Goal: Task Accomplishment & Management: Complete application form

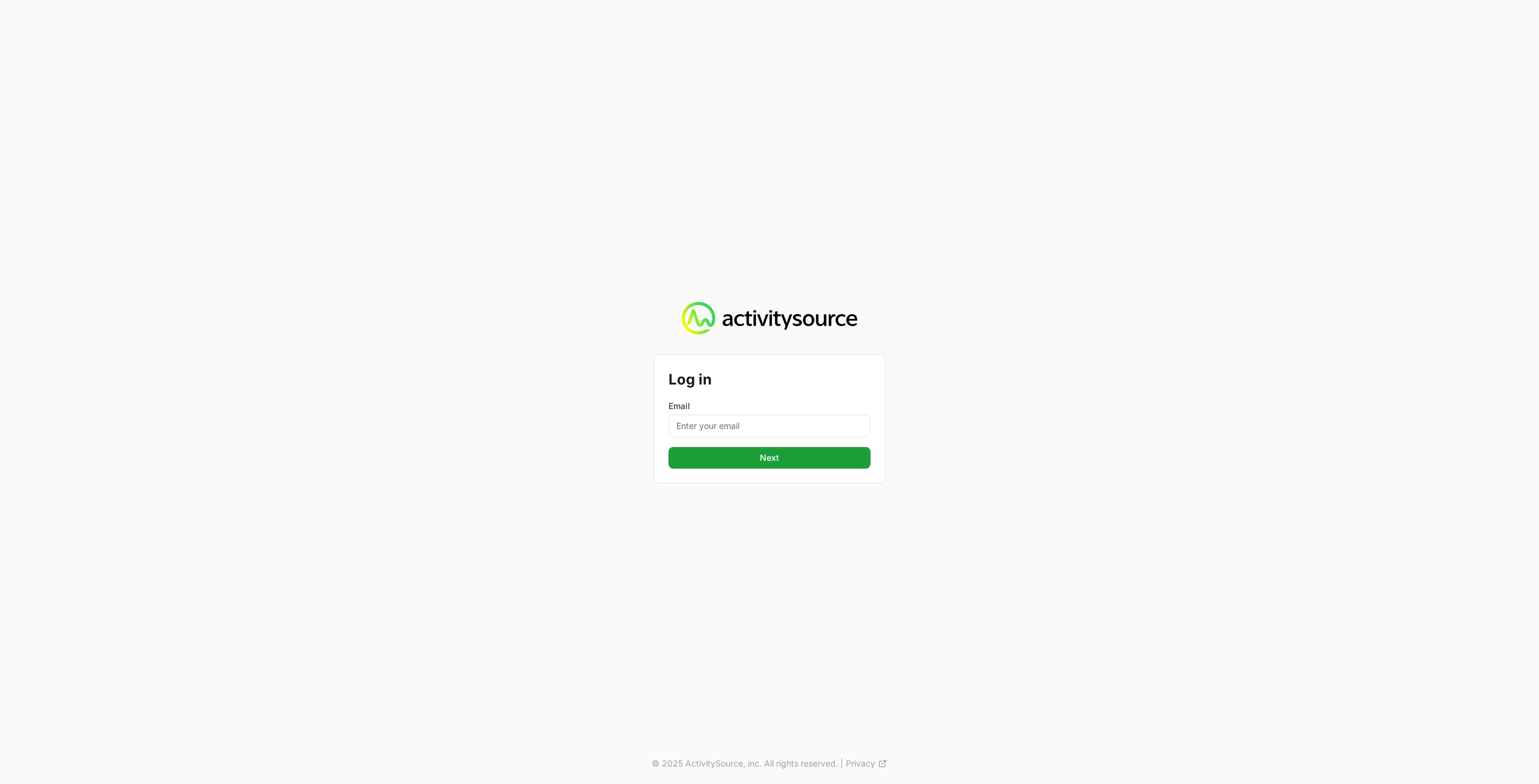
type input "peter@activitysource.com"
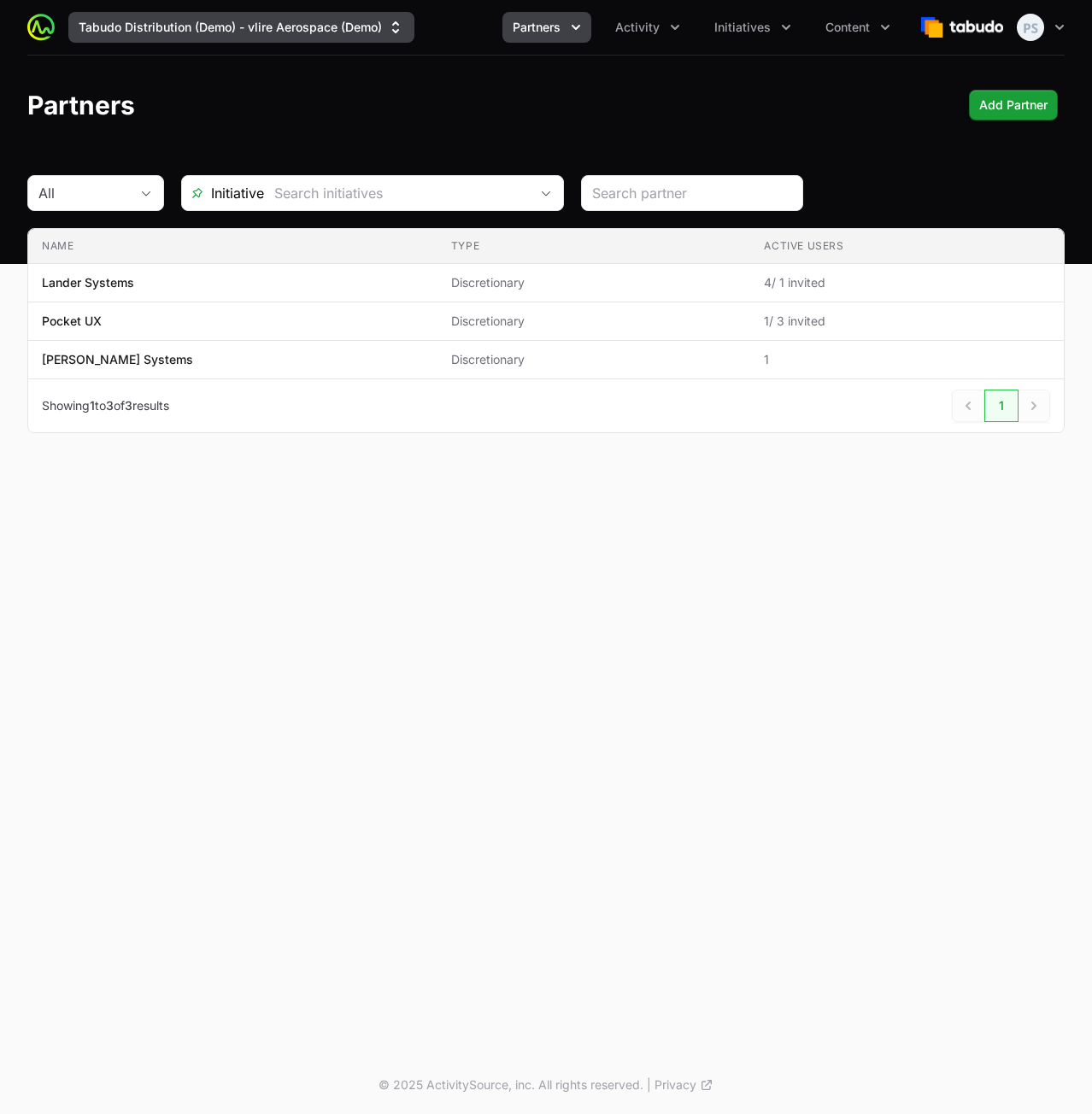
click at [354, 37] on button "Tabudo Distribution (Demo) - vlire Aerospace (Demo)" at bounding box center [241, 27] width 346 height 31
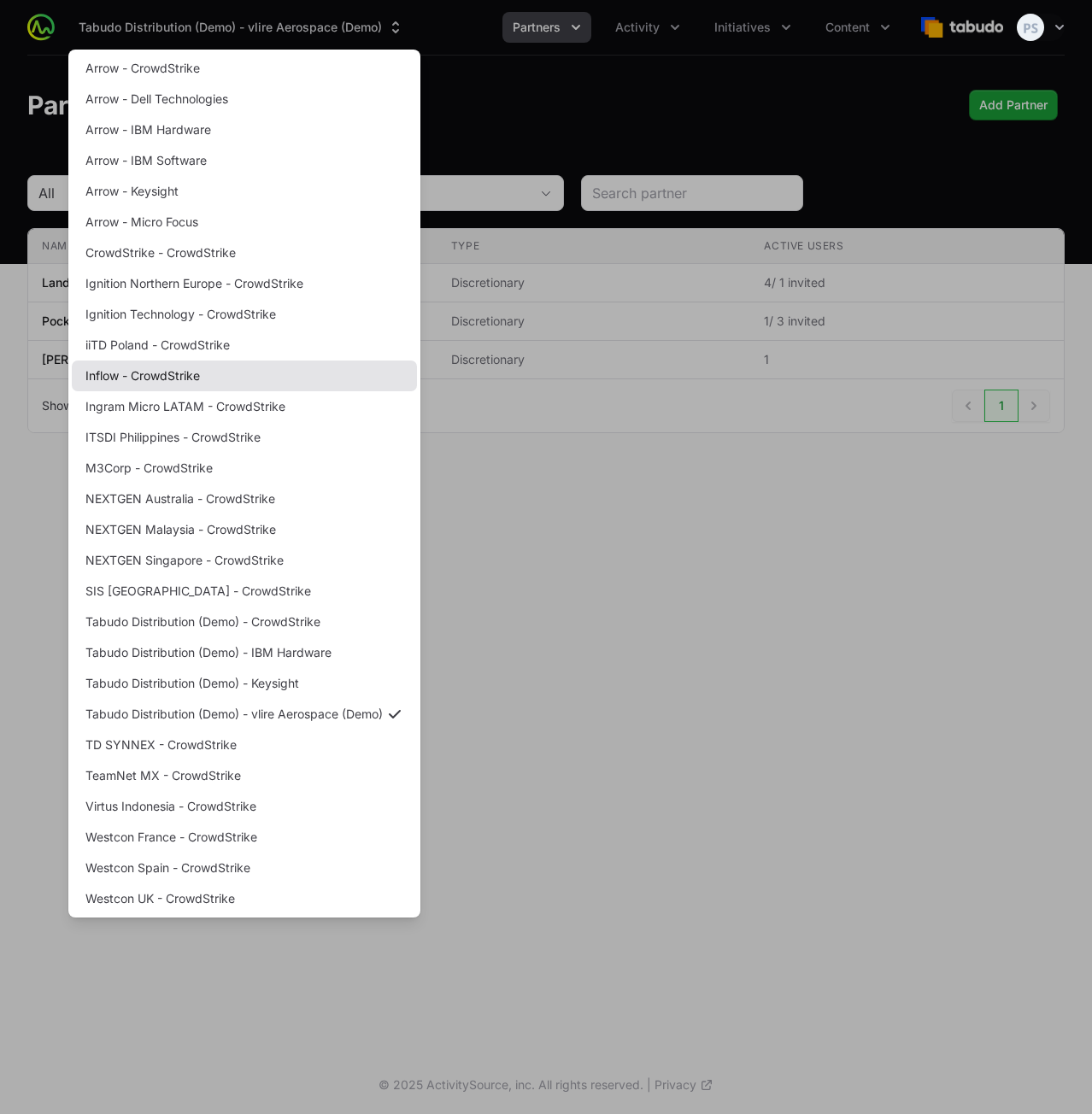
click at [218, 375] on link "Inflow - CrowdStrike" at bounding box center [244, 375] width 345 height 31
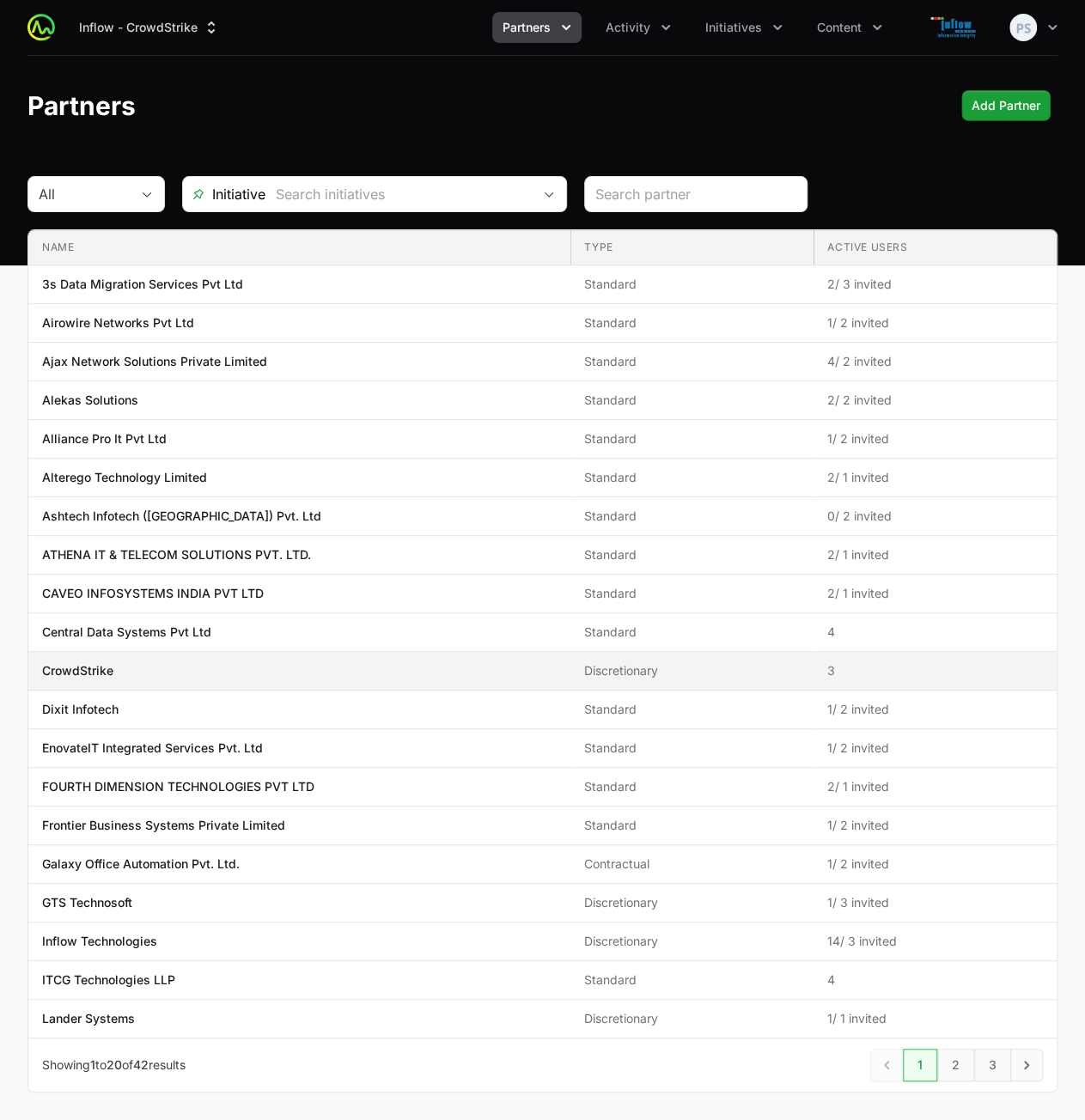
click at [200, 669] on span "CrowdStrike" at bounding box center [299, 670] width 515 height 17
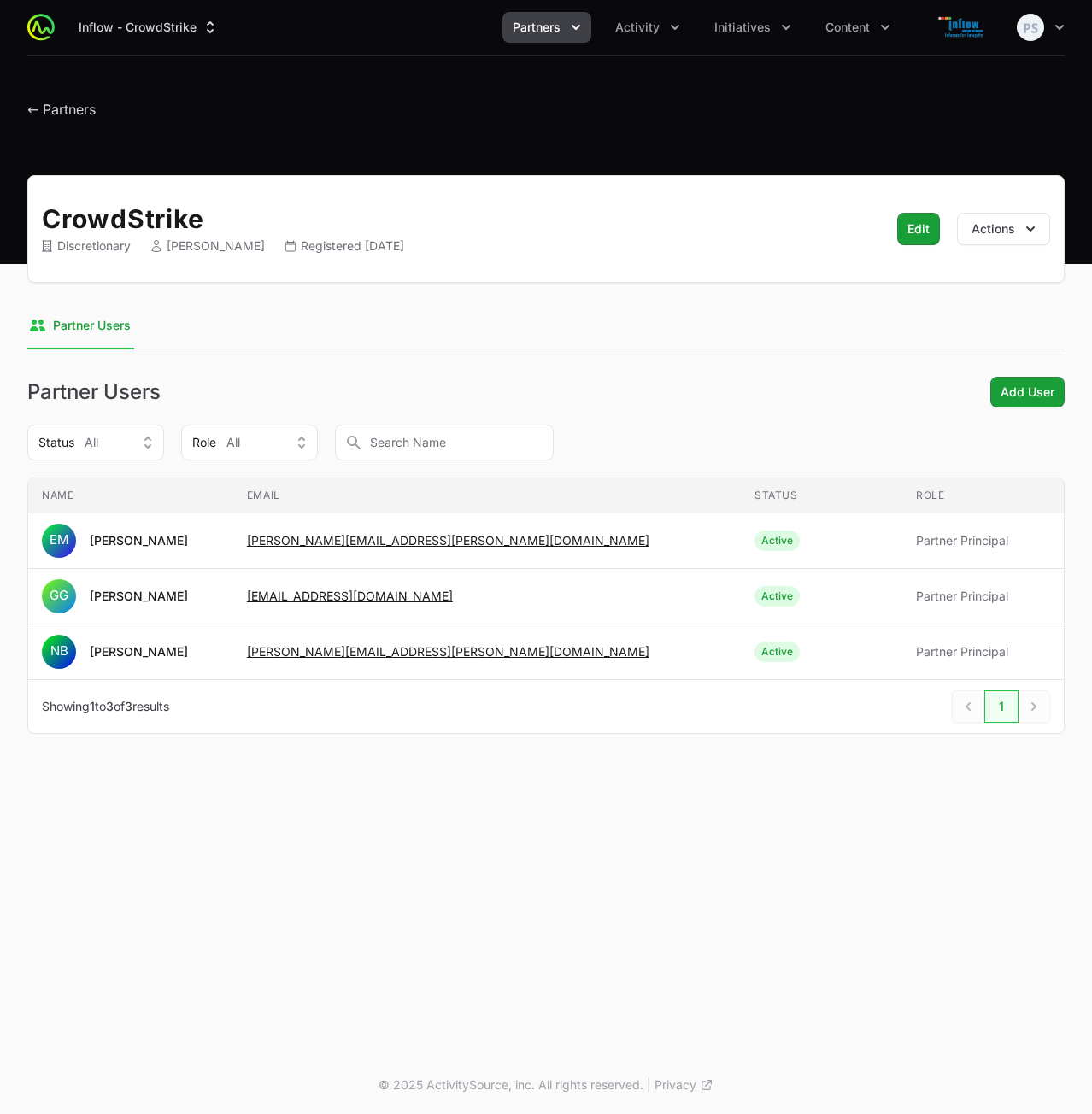
click at [659, 383] on div "Partner Users Add User Add User" at bounding box center [546, 392] width 1038 height 31
click at [709, 367] on div "CrowdStrike Discretionary Navin Balachandran Registered March 20th 2025 Edit Ed…" at bounding box center [546, 475] width 1092 height 600
click at [977, 397] on span "Add User" at bounding box center [1027, 391] width 54 height 20
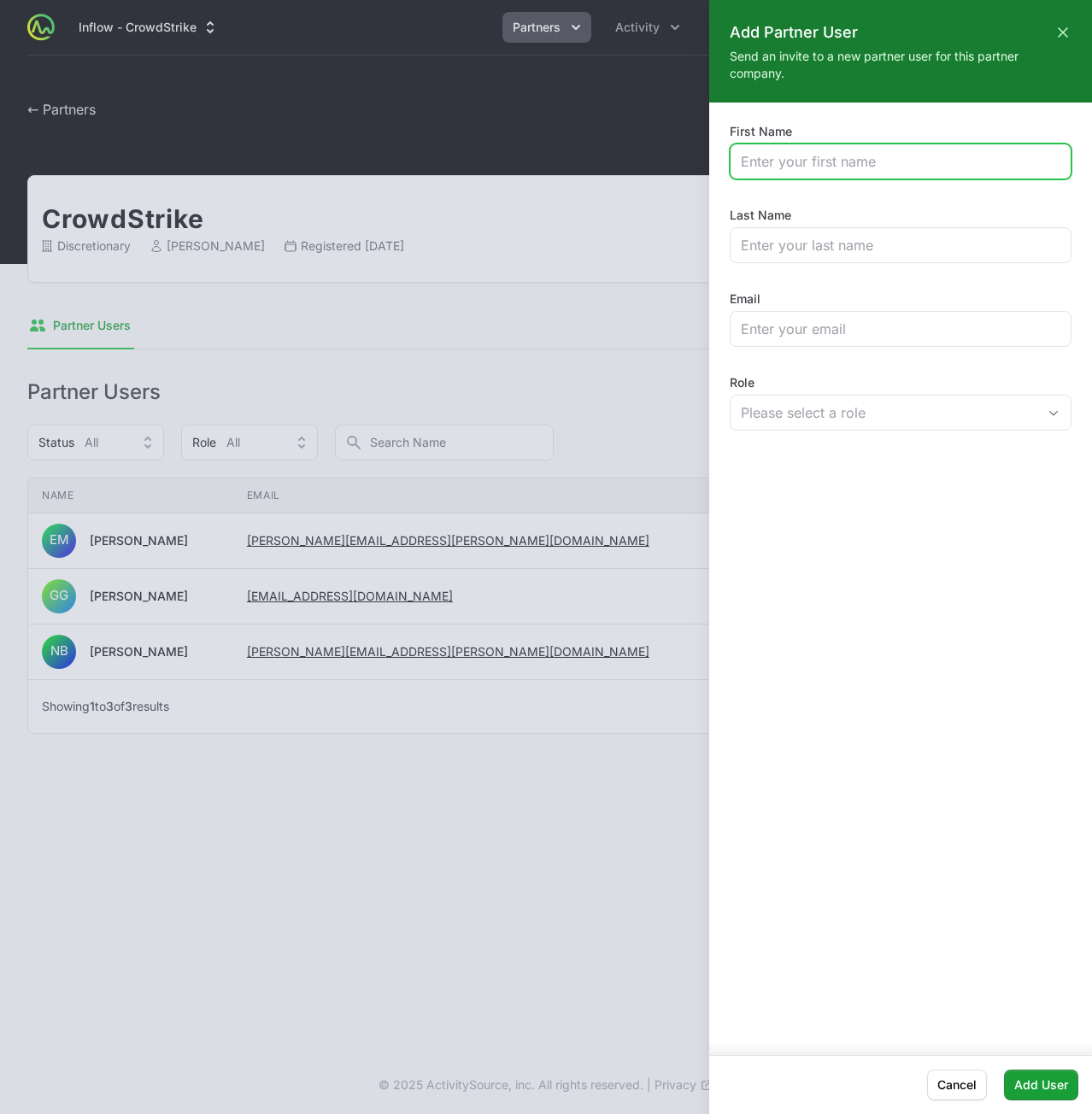
drag, startPoint x: 914, startPoint y: 164, endPoint x: 872, endPoint y: 280, distance: 123.4
click at [913, 163] on input "First Name" at bounding box center [901, 161] width 320 height 20
paste input "Raghu"
type input "Raghu"
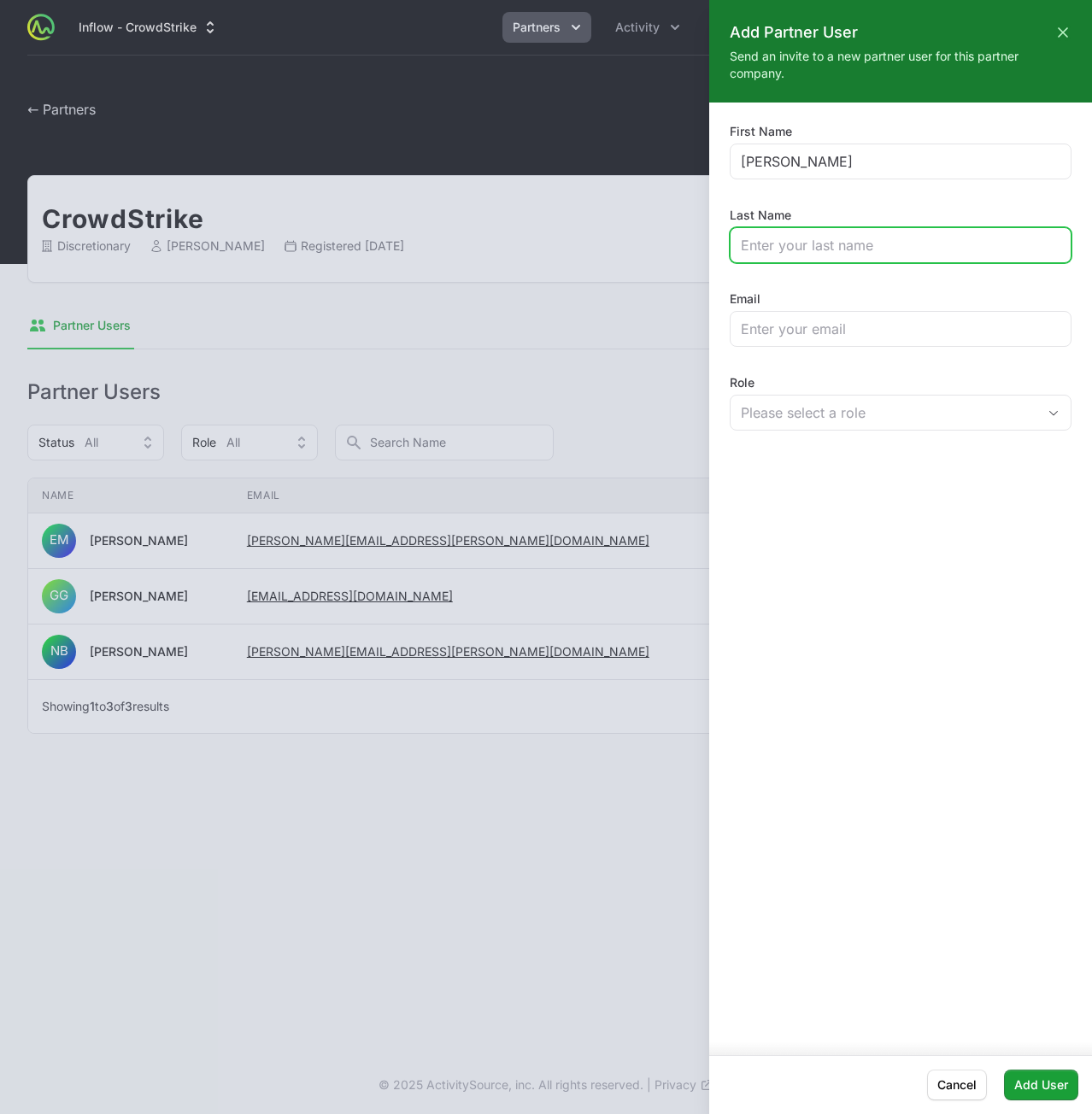
click at [779, 241] on input "Last Name" at bounding box center [901, 245] width 320 height 20
type input "Kb"
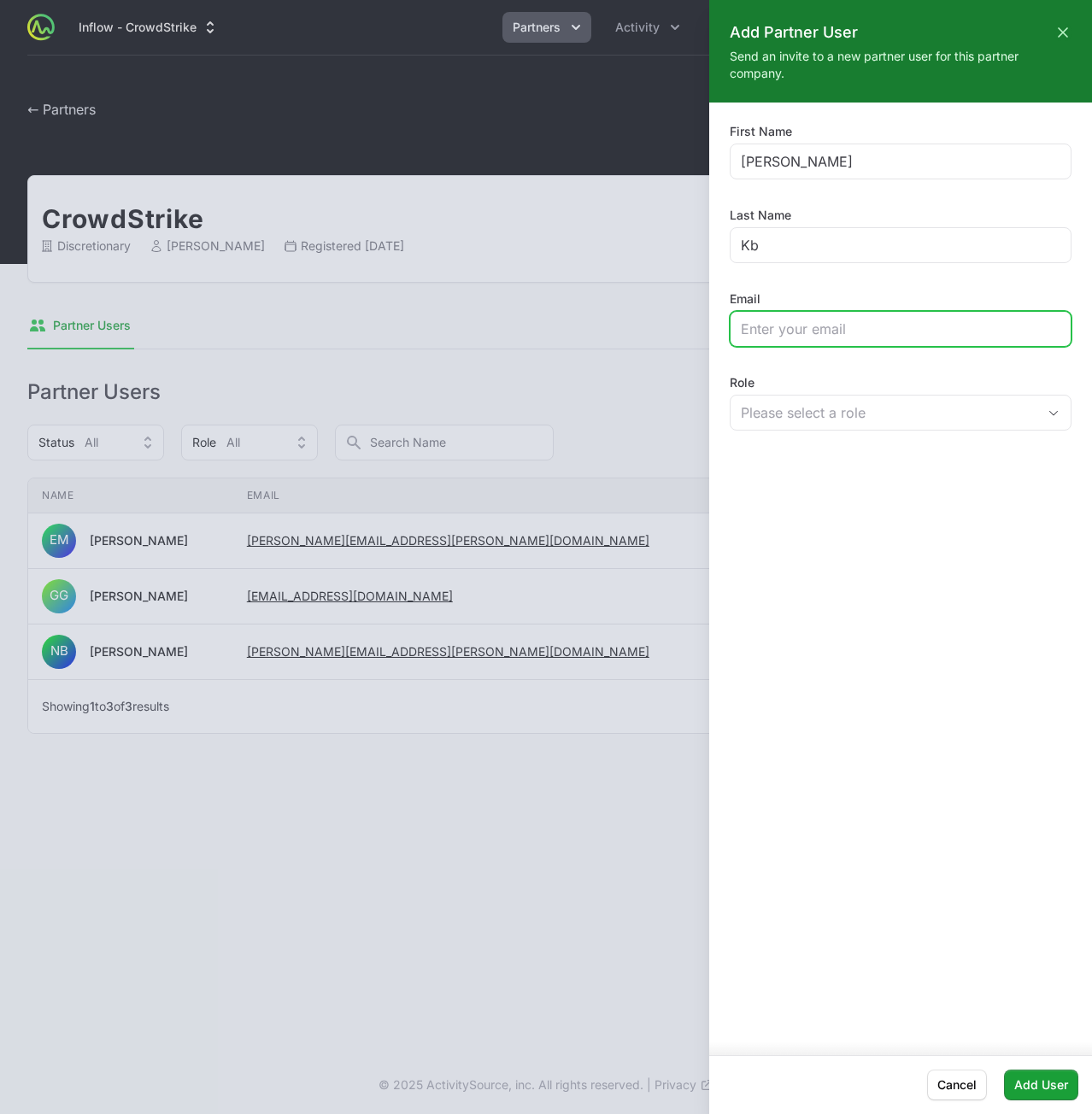
click at [877, 328] on input "Email" at bounding box center [901, 328] width 320 height 20
paste input "[PERSON_NAME][EMAIL_ADDRESS][DOMAIN_NAME]"
type input "[PERSON_NAME][EMAIL_ADDRESS][DOMAIN_NAME]"
drag, startPoint x: 839, startPoint y: 599, endPoint x: 930, endPoint y: 438, distance: 184.9
click at [841, 598] on div "First Name Raghu Last Name Kb Email raghu.kb@crowdstrike.com Role Please select…" at bounding box center [900, 573] width 383 height 939
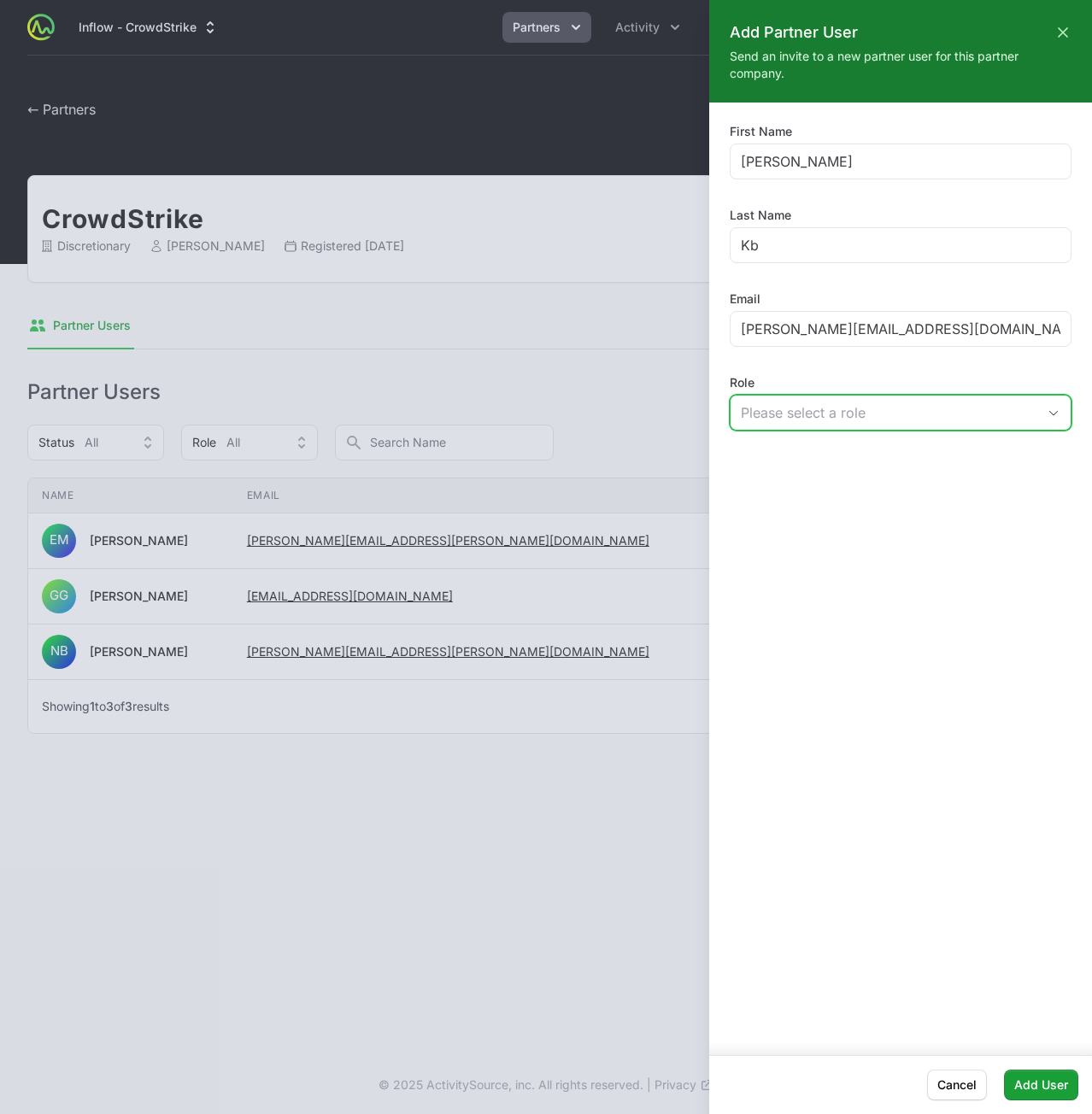
click at [930, 420] on button "Please select a role" at bounding box center [900, 413] width 340 height 35
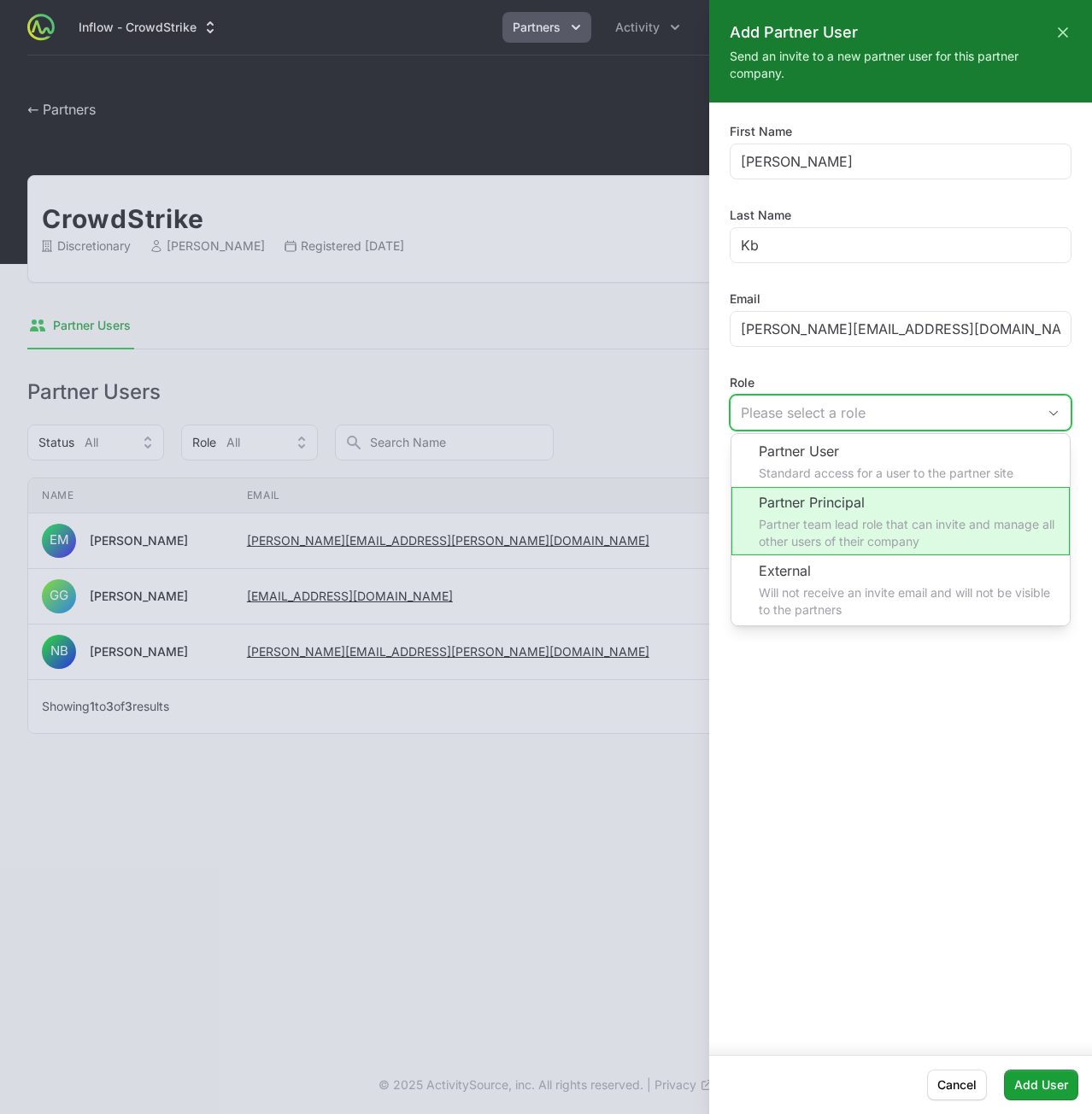
click at [879, 487] on li "Partner Principal Partner team lead role that can invite and manage all other u…" at bounding box center [900, 521] width 338 height 68
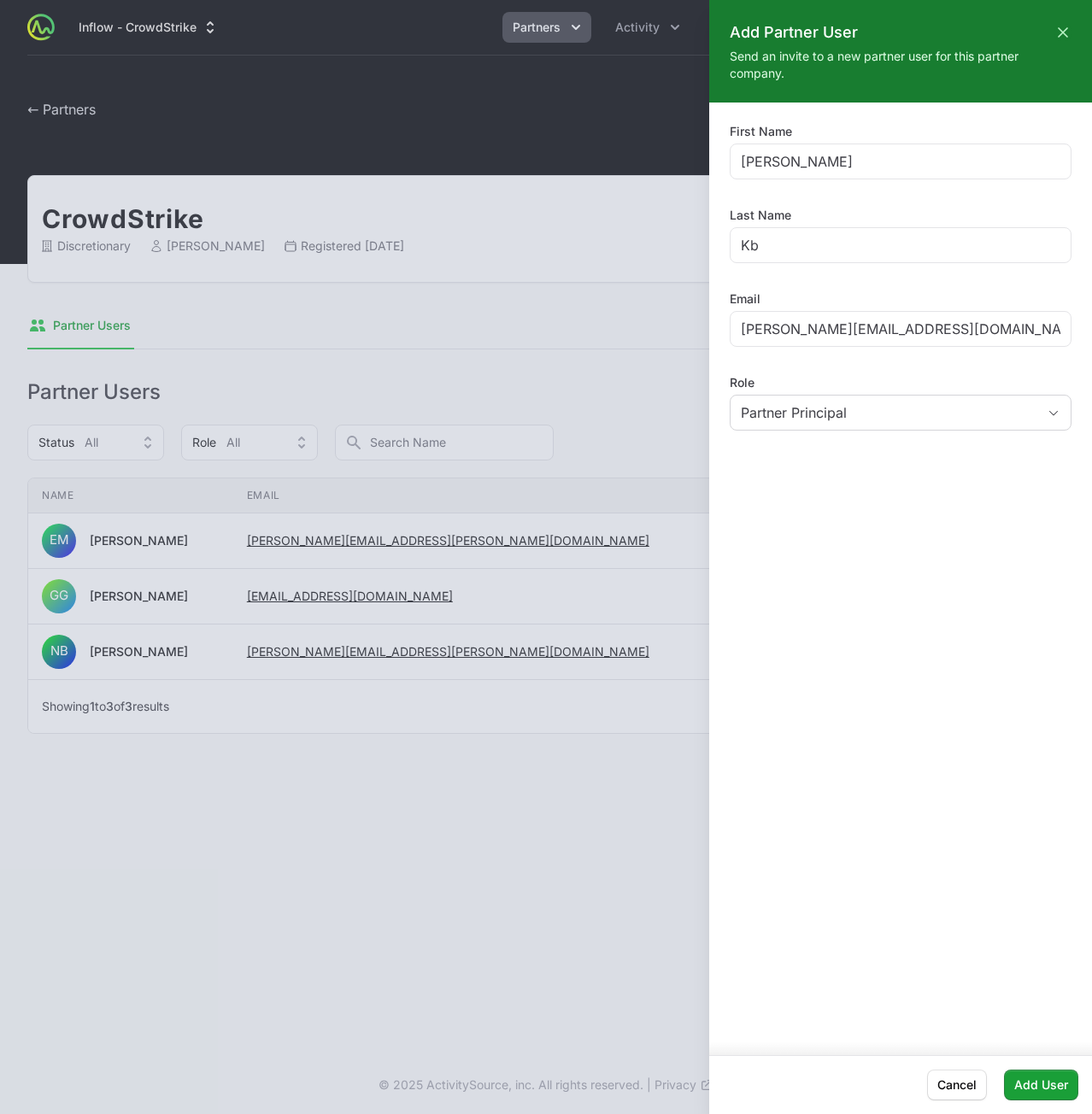
click at [885, 662] on div "First Name Raghu Last Name Kb Email raghu.kb@crowdstrike.com Role Partner Princ…" at bounding box center [900, 573] width 383 height 939
click at [977, 718] on span "Add User" at bounding box center [1041, 1085] width 54 height 20
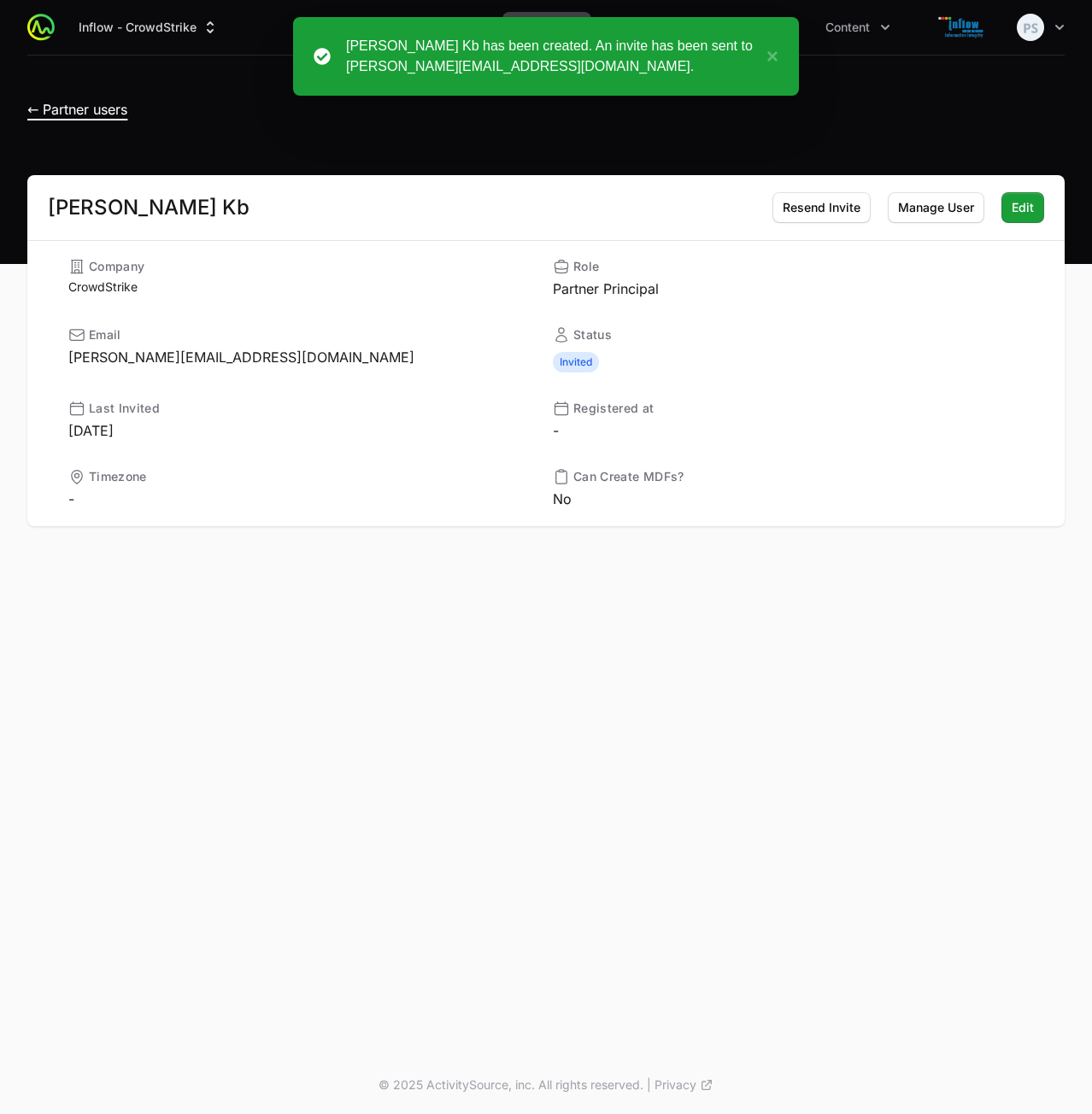
click at [96, 108] on span "← Partner users" at bounding box center [77, 109] width 100 height 17
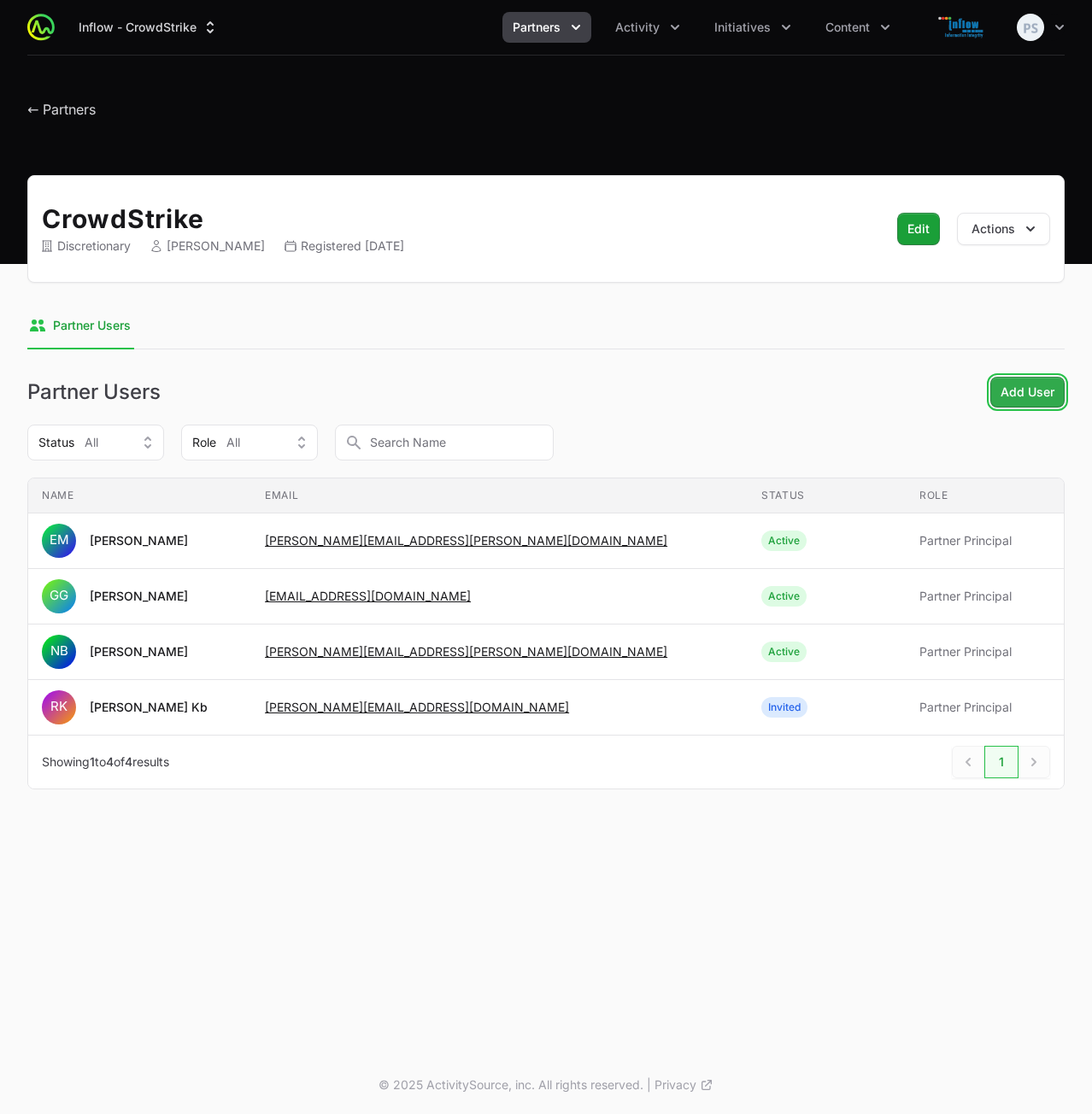
click at [977, 389] on span "Add User" at bounding box center [1027, 391] width 54 height 20
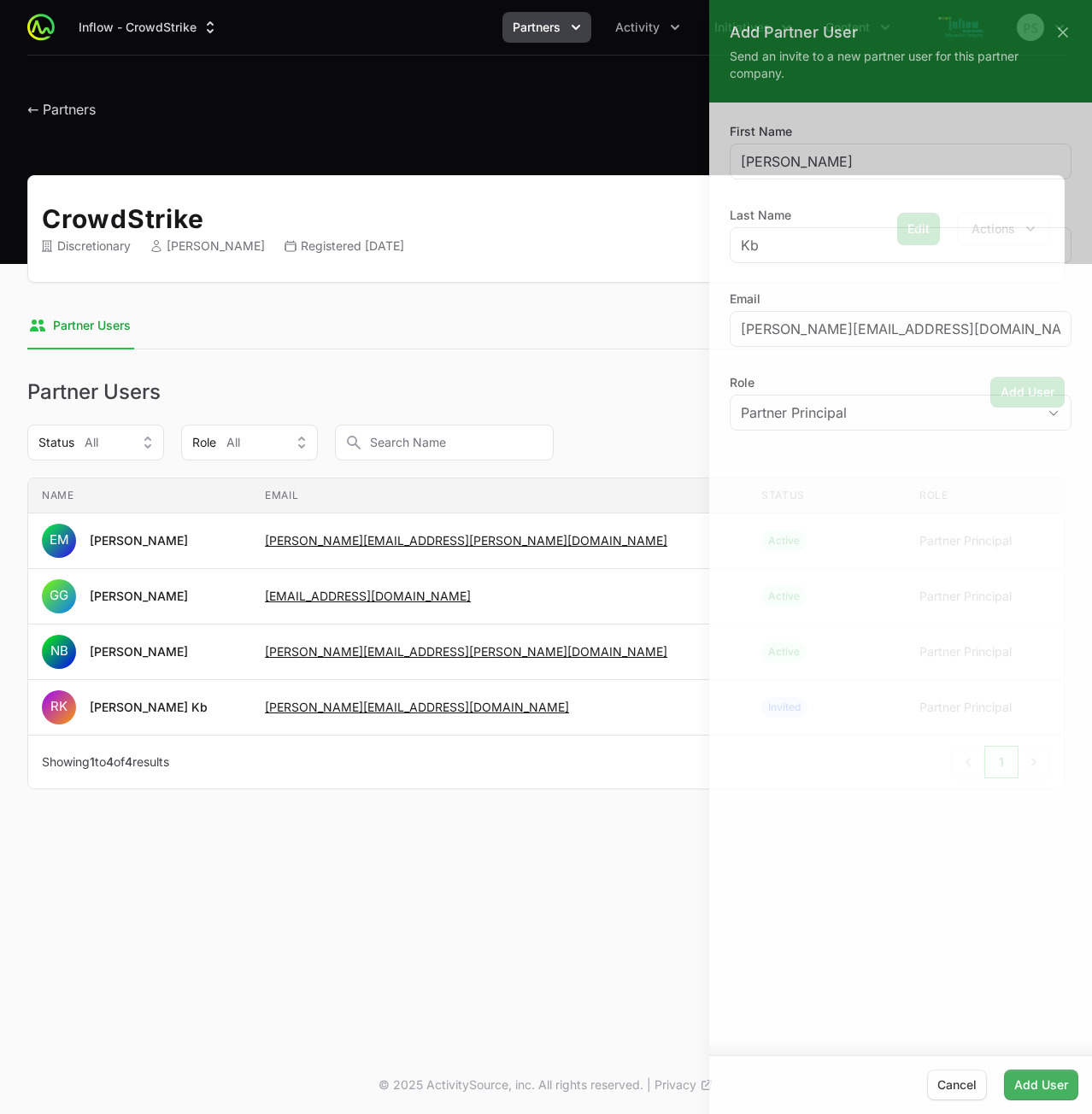
click at [529, 278] on div at bounding box center [546, 557] width 1092 height 1114
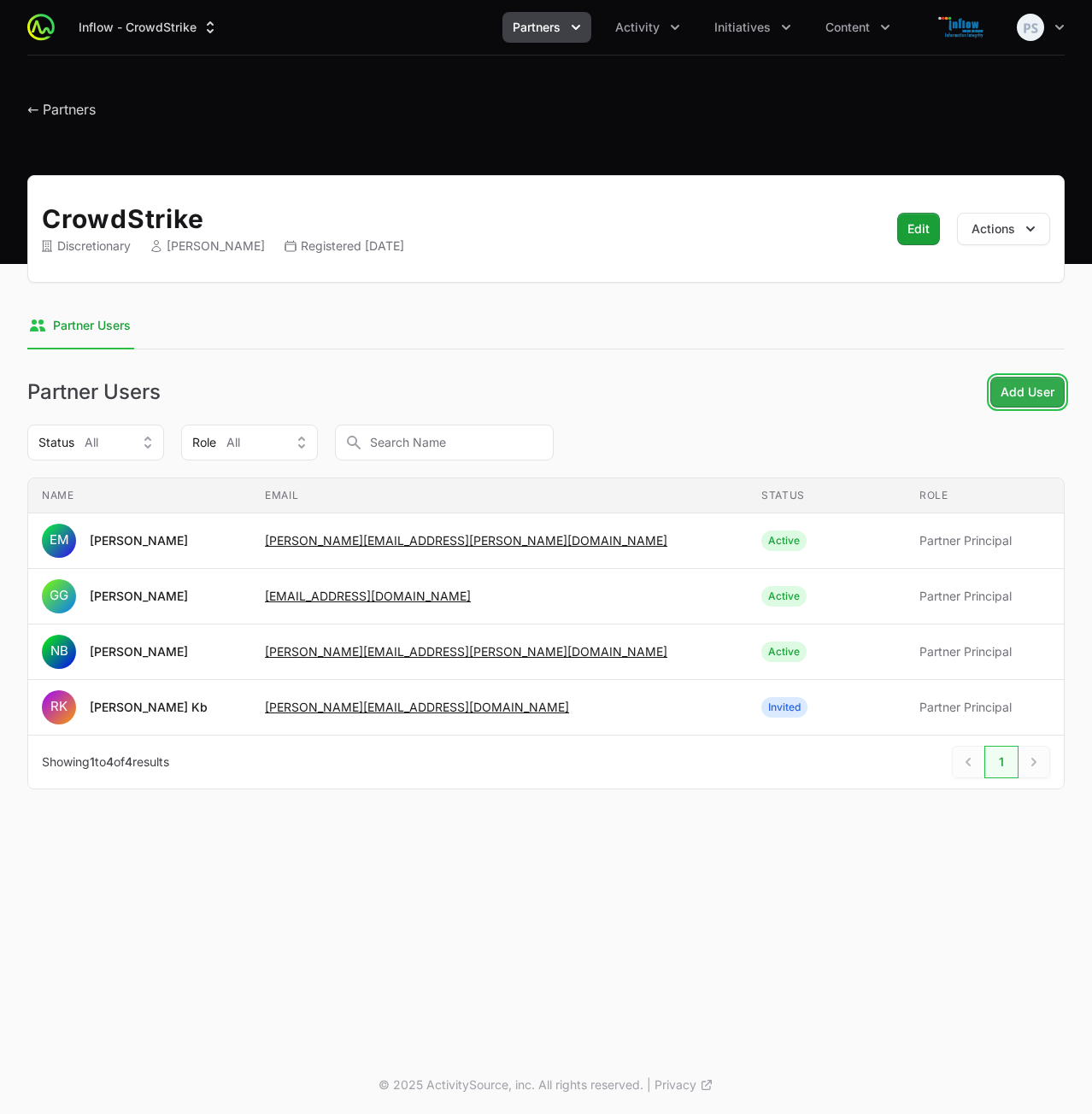
click at [1011, 385] on span "Add User" at bounding box center [1027, 391] width 54 height 20
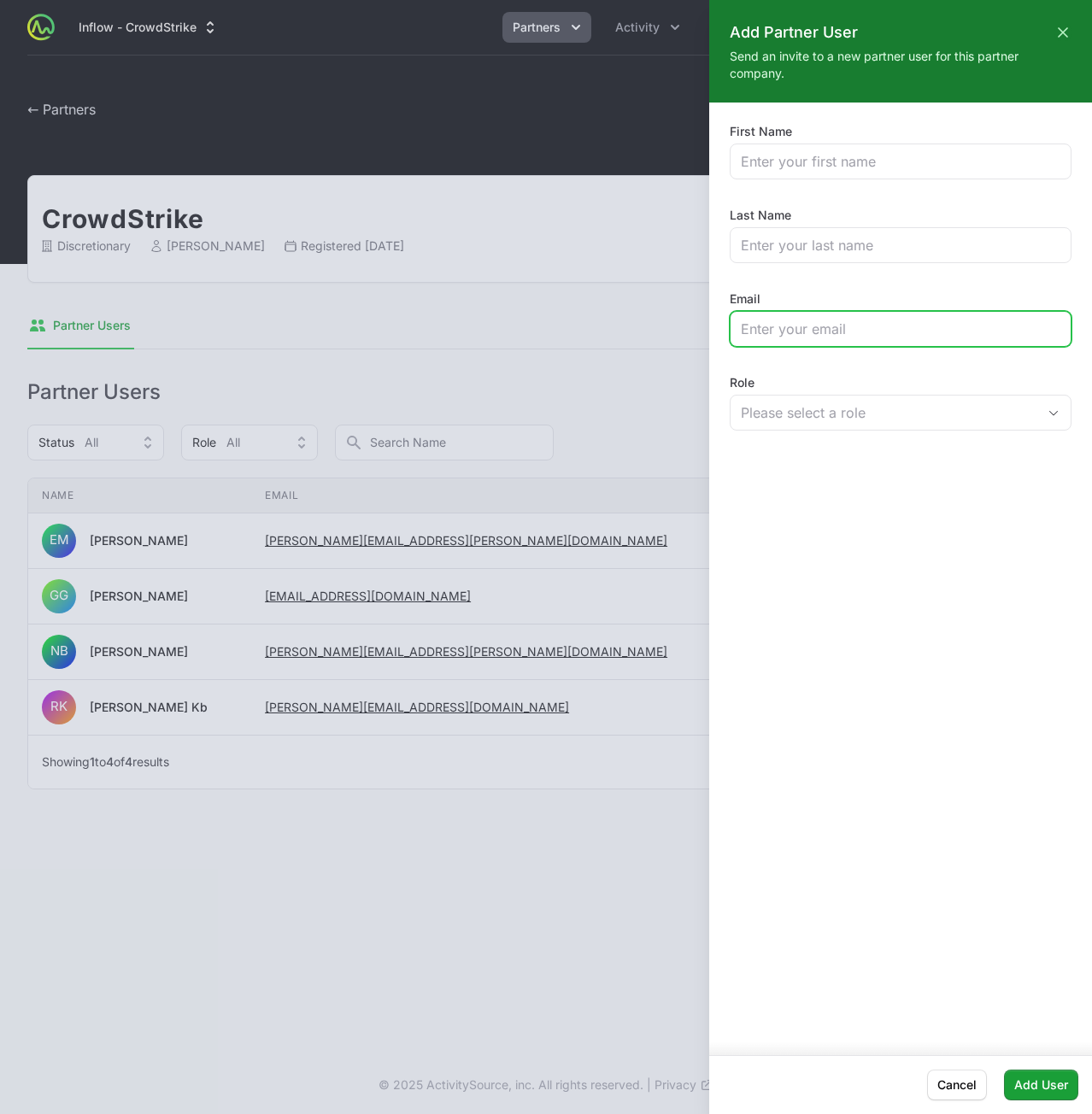
click at [763, 334] on input "Email" at bounding box center [901, 328] width 320 height 20
paste input "[PERSON_NAME][EMAIL_ADDRESS][PERSON_NAME][DOMAIN_NAME]"
type input "[PERSON_NAME][EMAIL_ADDRESS][PERSON_NAME][DOMAIN_NAME]"
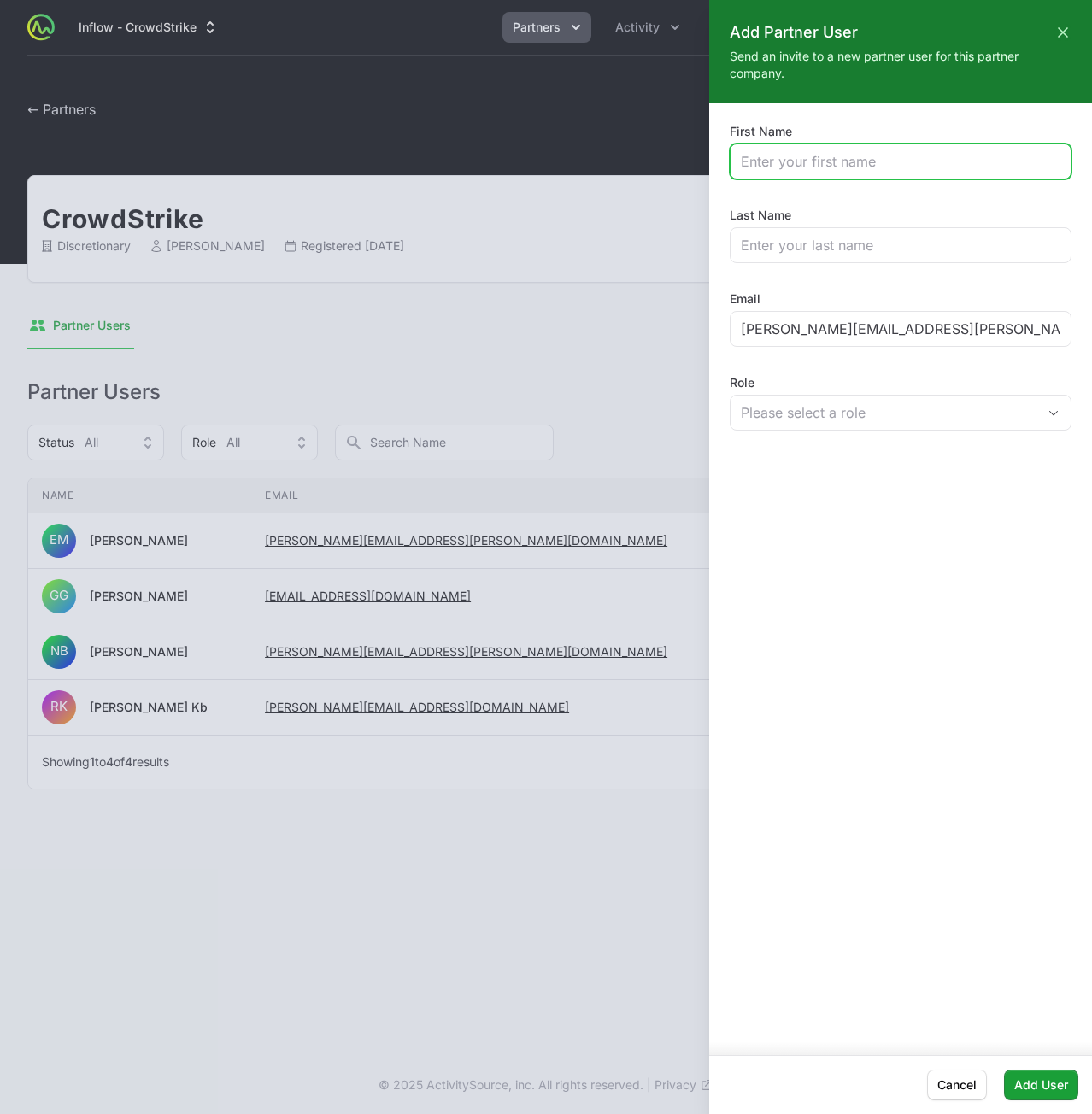
drag, startPoint x: 811, startPoint y: 156, endPoint x: 818, endPoint y: 169, distance: 14.8
click at [811, 156] on input "First Name" at bounding box center [901, 161] width 320 height 20
paste input "Sajith"
type input "Sajith"
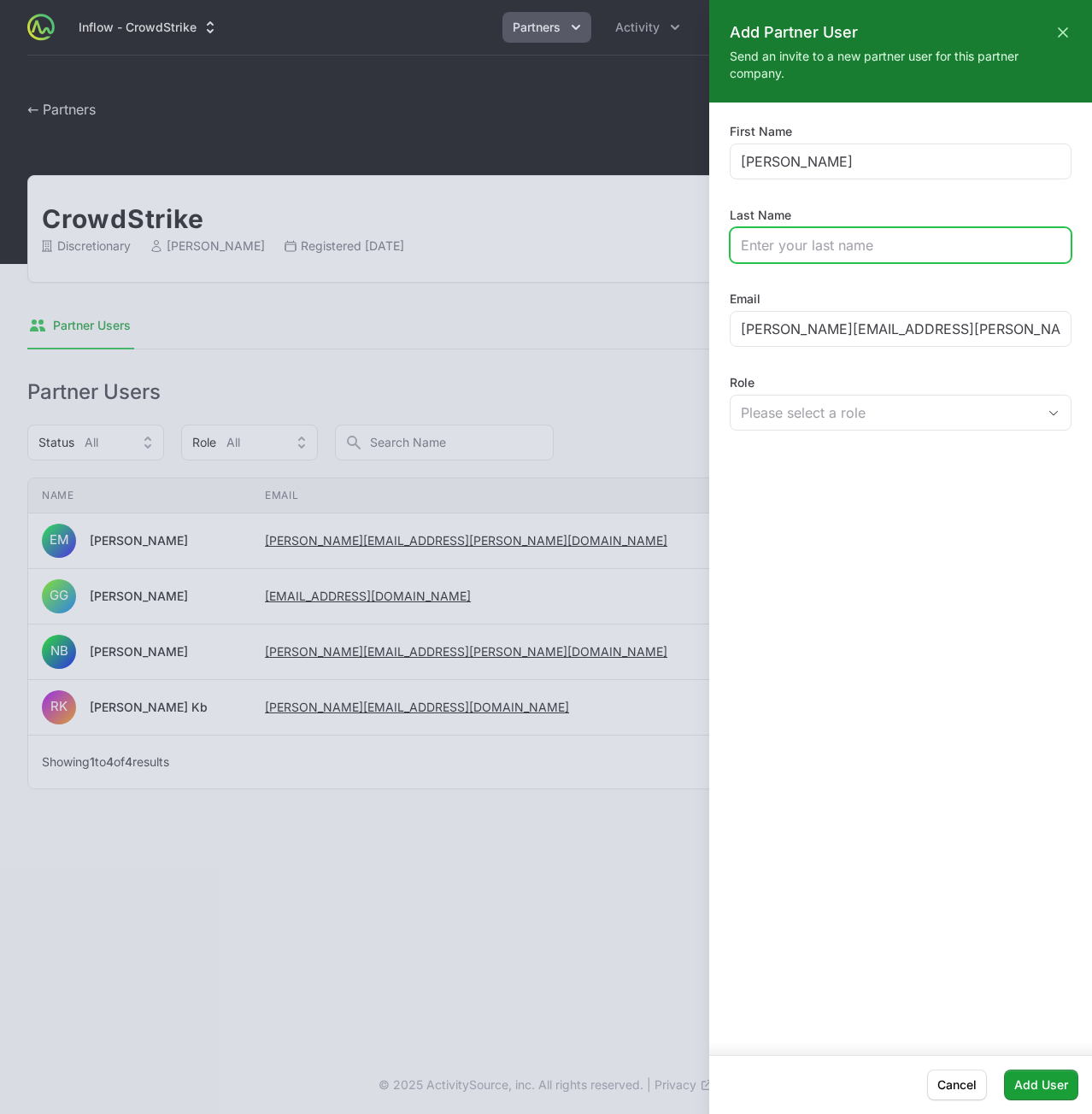
click at [836, 252] on input "Last Name" at bounding box center [901, 245] width 320 height 20
paste input "Rahman"
type input "Rahman"
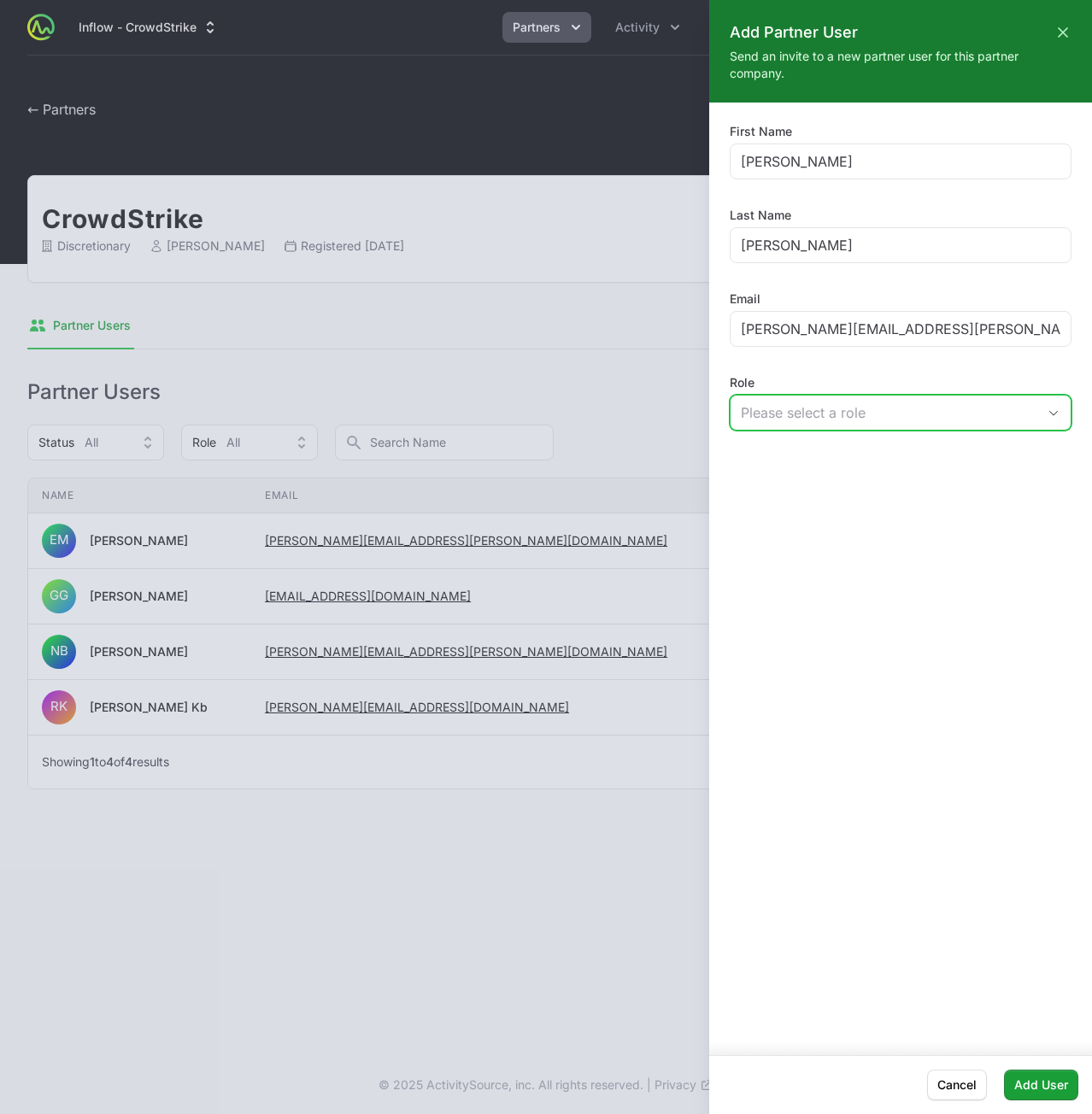
click at [896, 398] on button "Please select a role" at bounding box center [900, 413] width 340 height 35
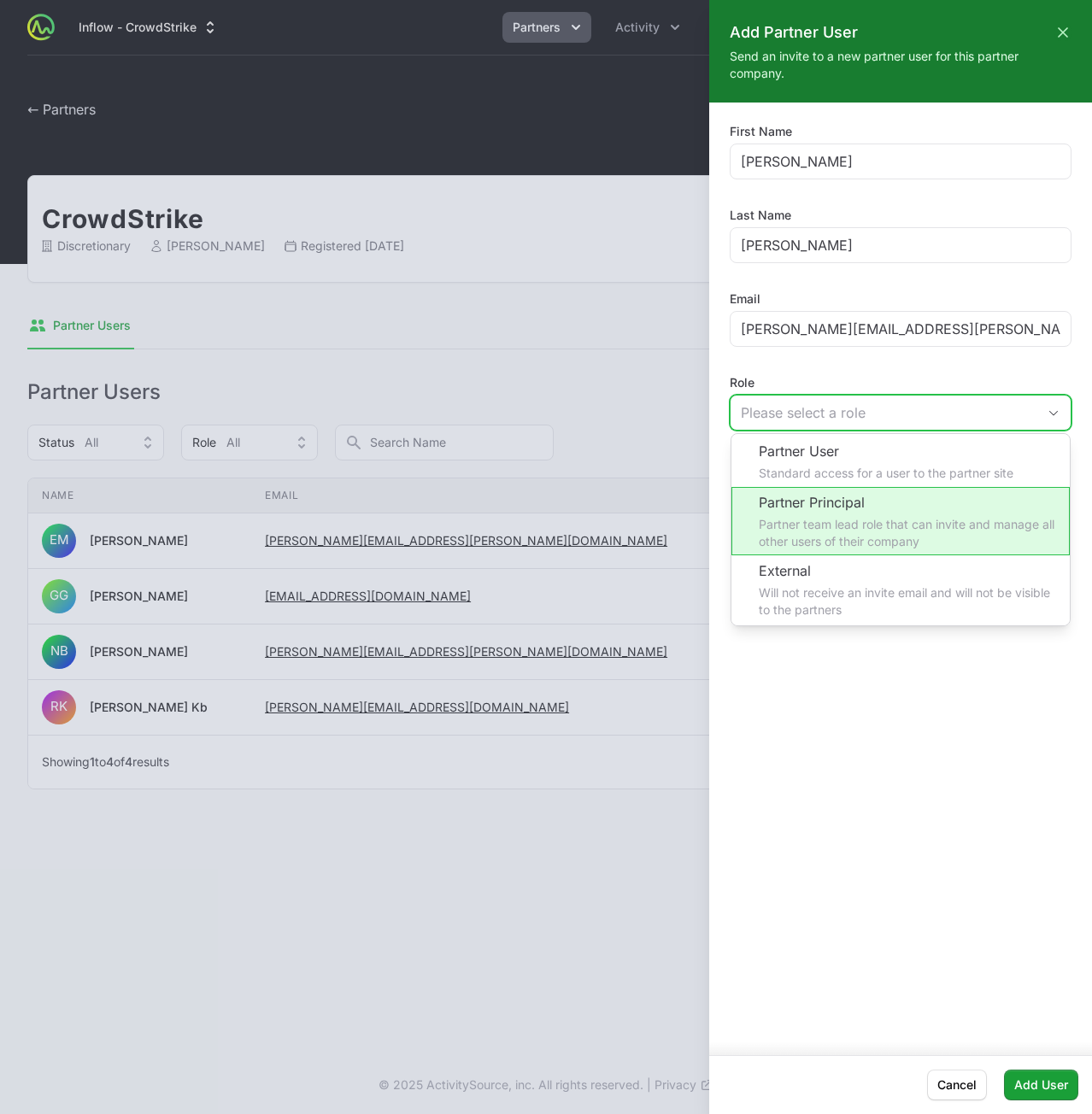
drag, startPoint x: 864, startPoint y: 488, endPoint x: 880, endPoint y: 633, distance: 145.9
click at [864, 489] on li "Partner Principal Partner team lead role that can invite and manage all other u…" at bounding box center [900, 521] width 338 height 68
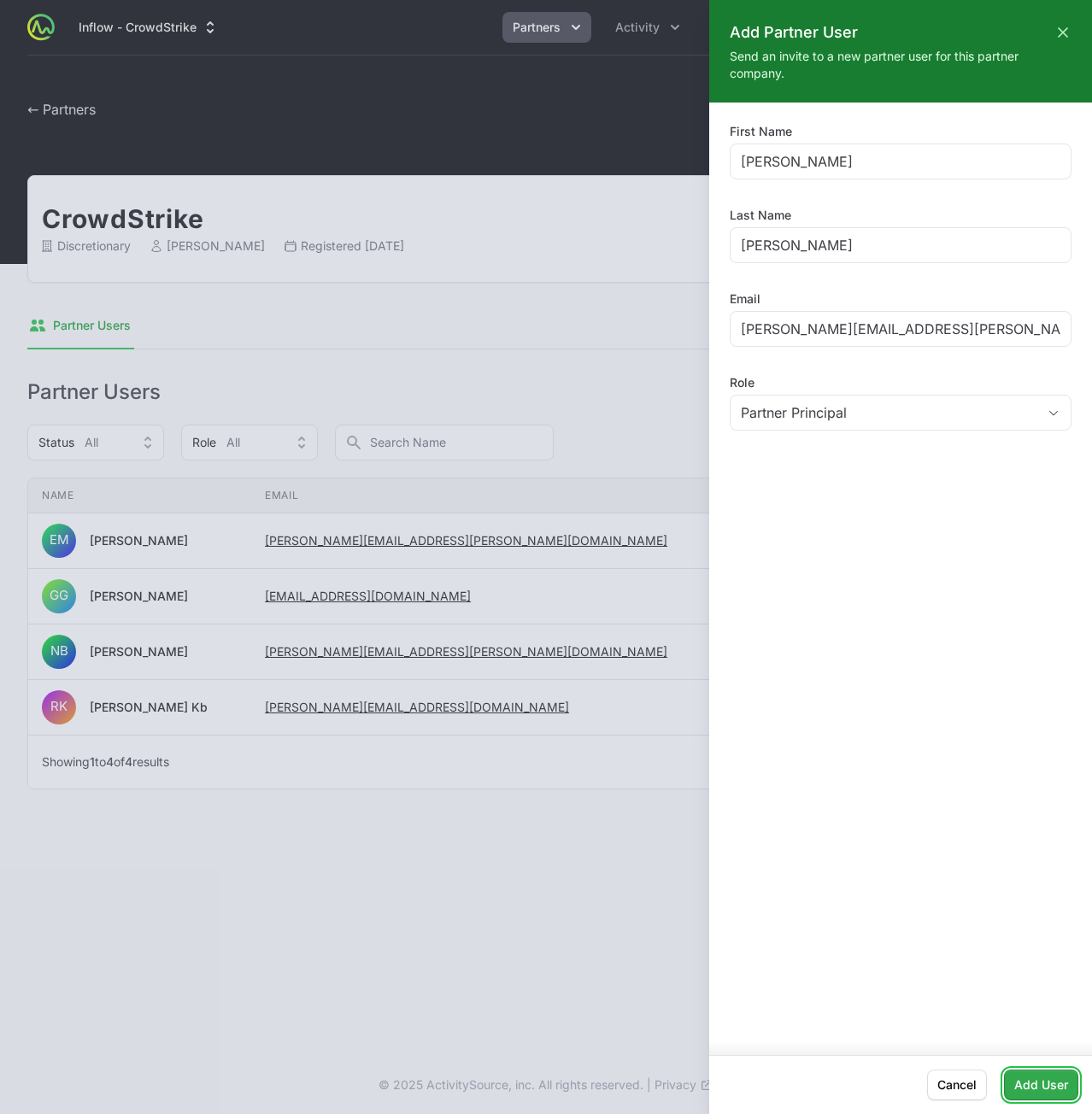
click at [1048, 1078] on span "Add User" at bounding box center [1041, 1085] width 54 height 20
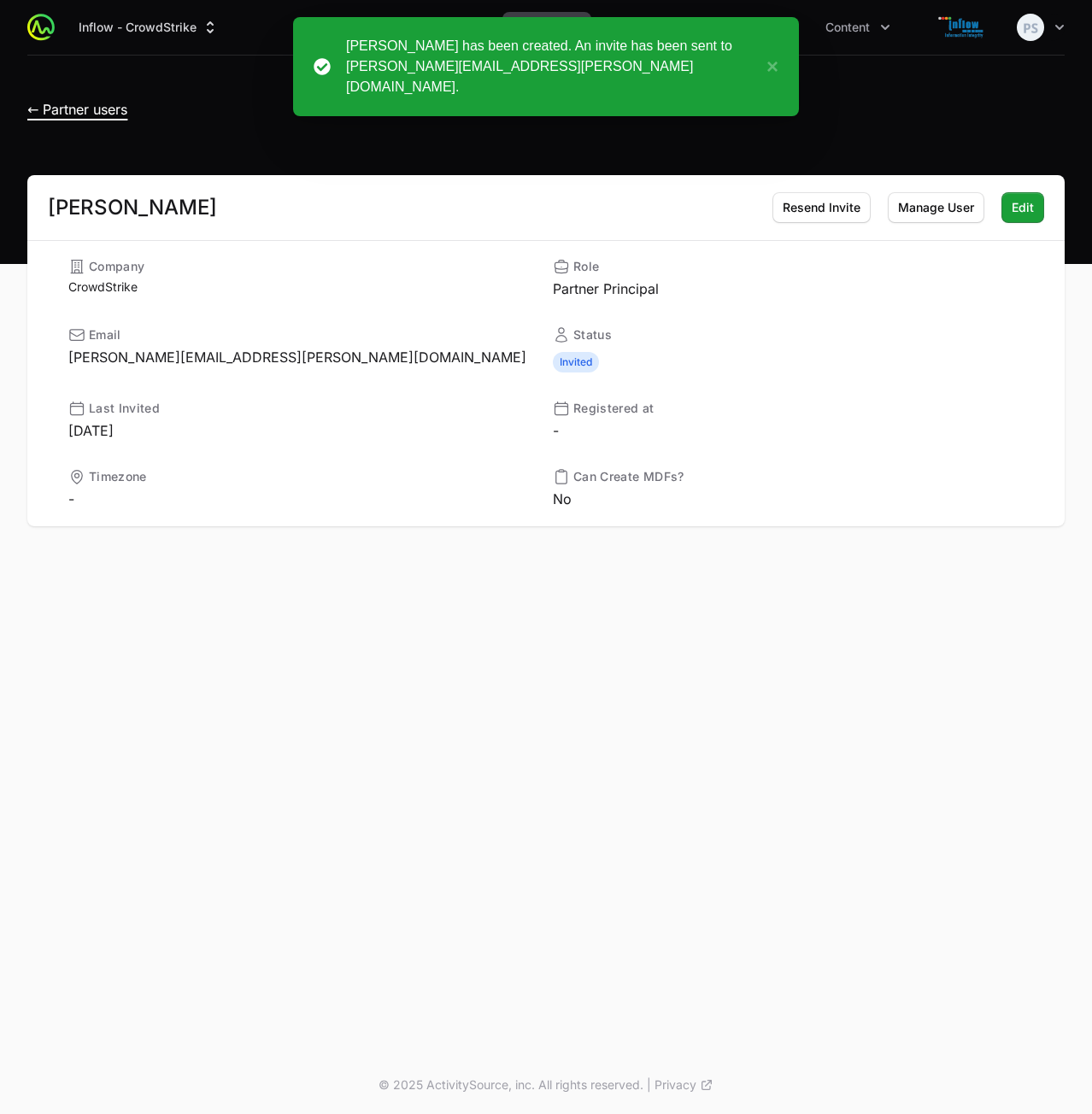
click at [92, 110] on span "← Partner users" at bounding box center [77, 109] width 100 height 17
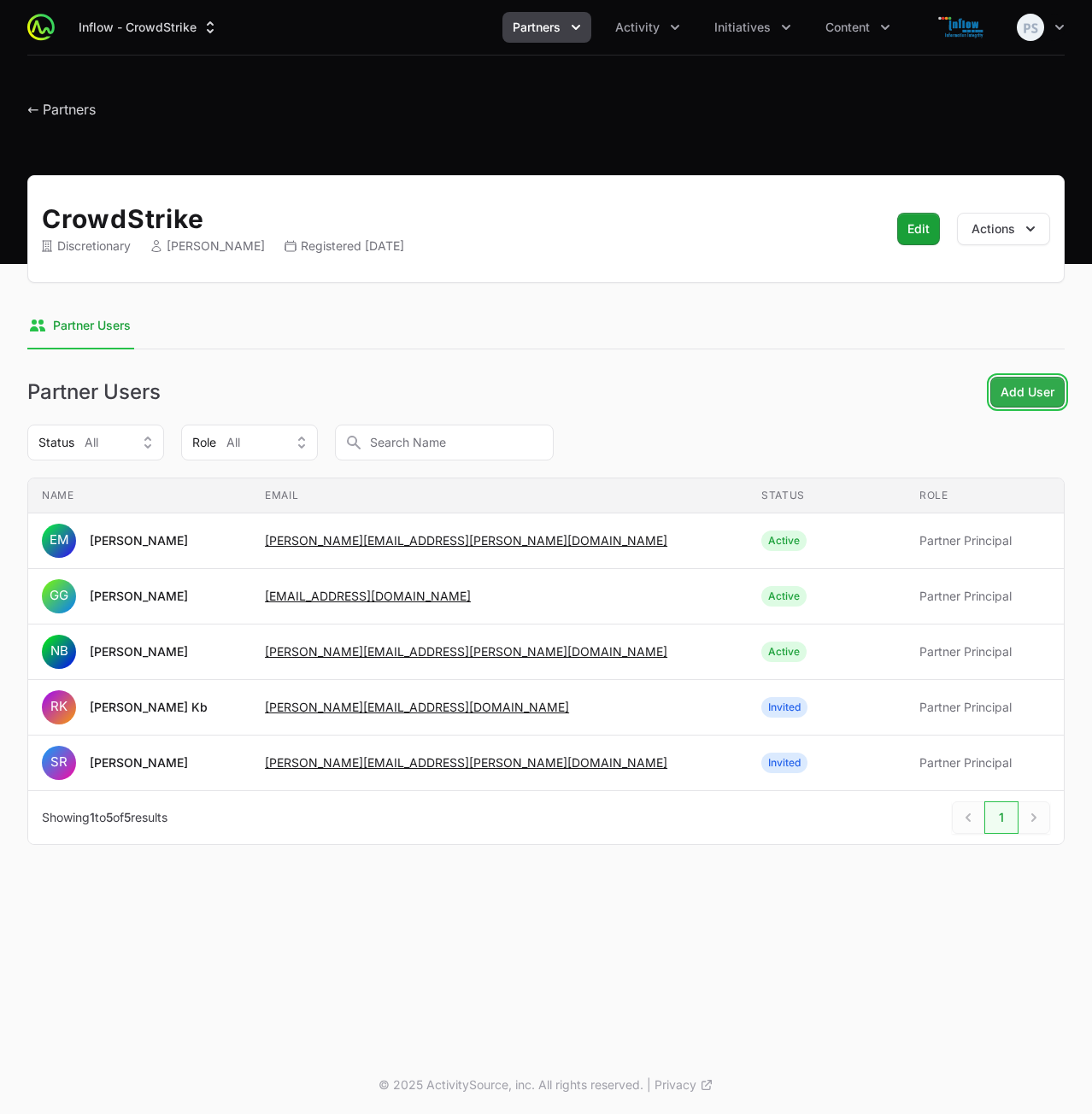
click at [1017, 394] on span "Add User" at bounding box center [1027, 391] width 54 height 20
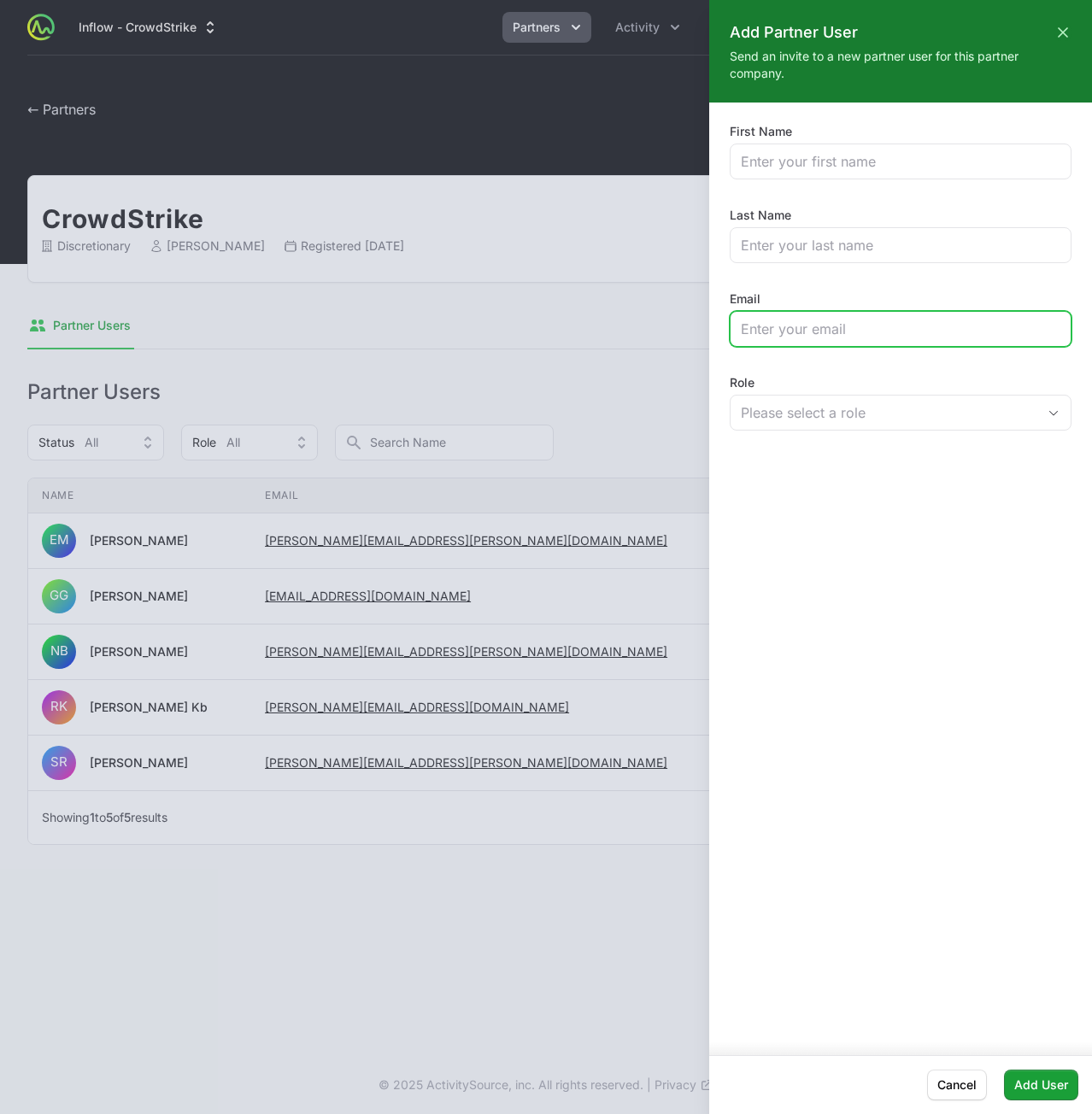
click at [855, 322] on input "Email" at bounding box center [901, 328] width 320 height 20
paste input "[EMAIL_ADDRESS][PERSON_NAME][DOMAIN_NAME]"
type input "[EMAIL_ADDRESS][PERSON_NAME][DOMAIN_NAME]"
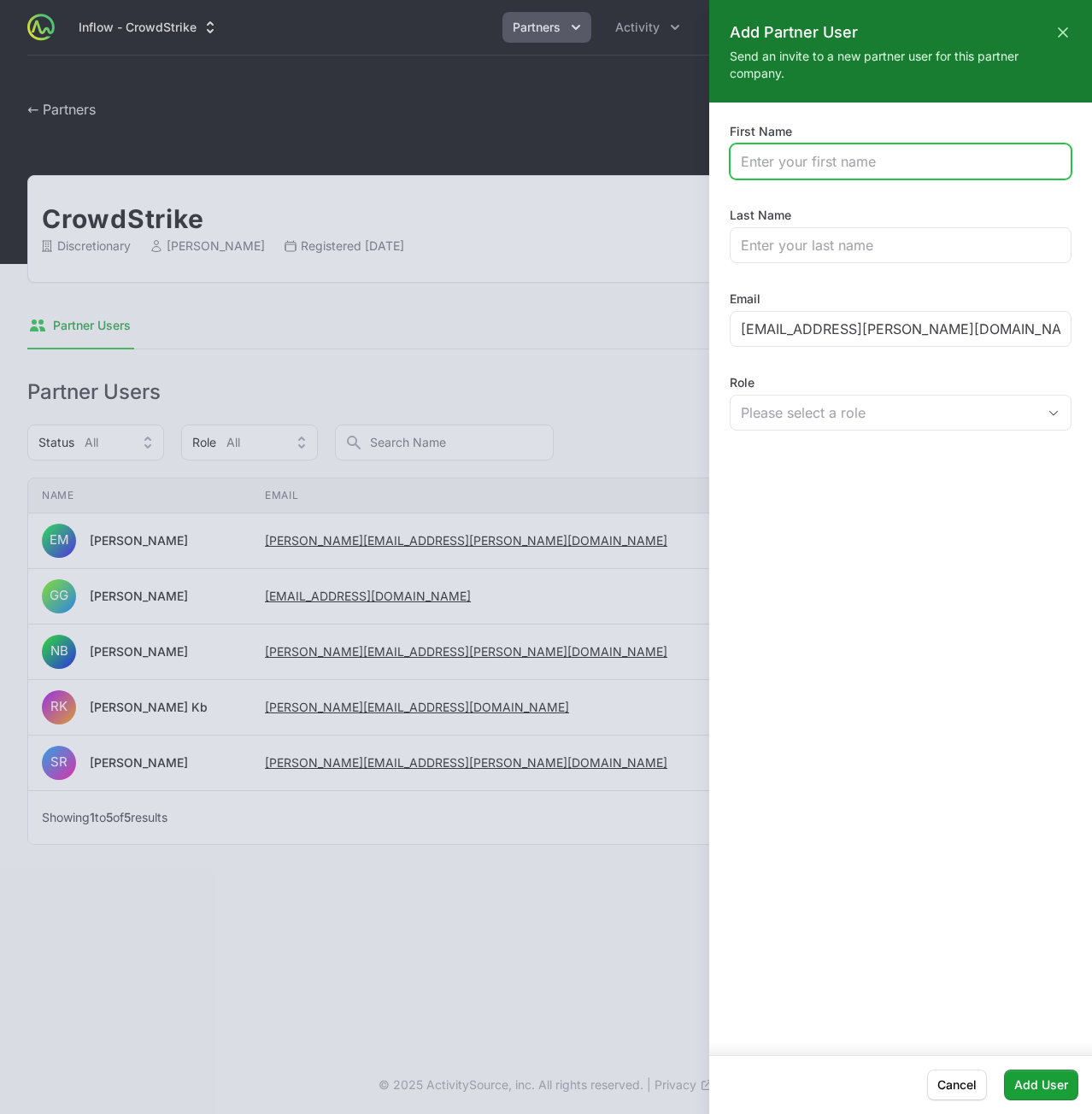
click at [831, 161] on input "First Name" at bounding box center [901, 161] width 320 height 20
paste input "Mahadev"
type input "Mahadev"
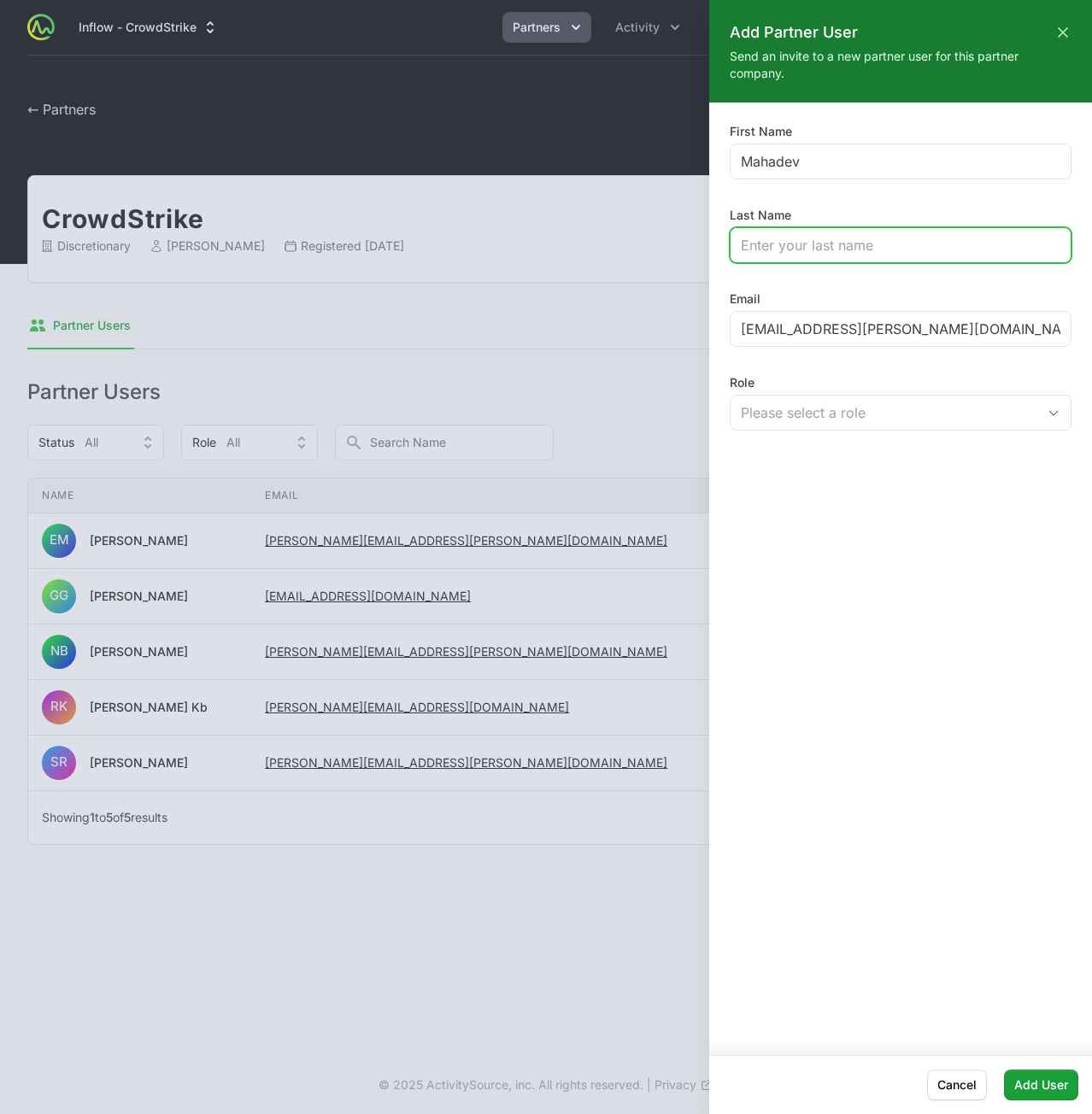
click at [822, 252] on input "Last Name" at bounding box center [901, 245] width 320 height 20
paste input "Tejuja"
type input "Tejuja"
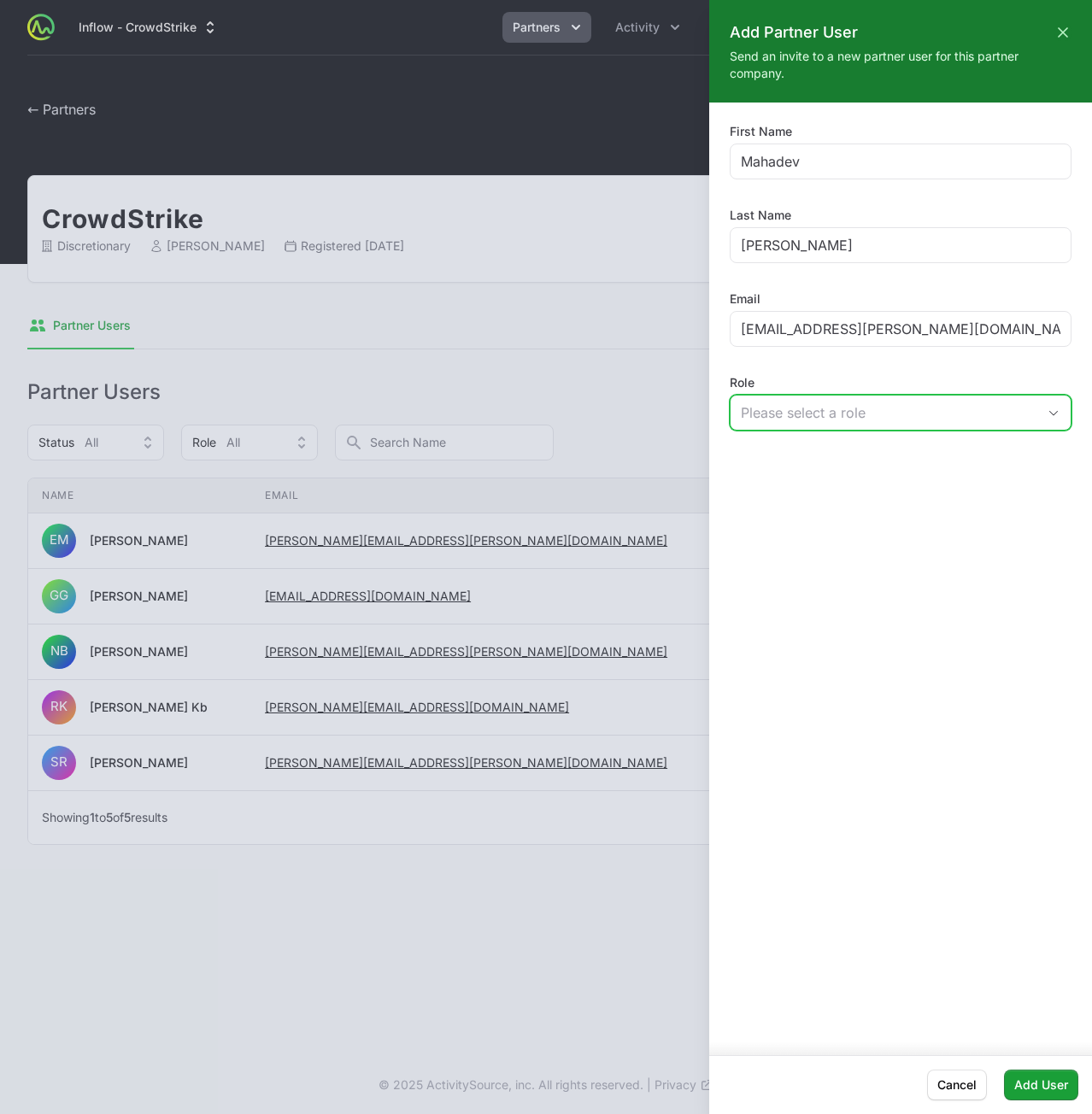
click at [889, 416] on div "Please select a role" at bounding box center [889, 412] width 296 height 20
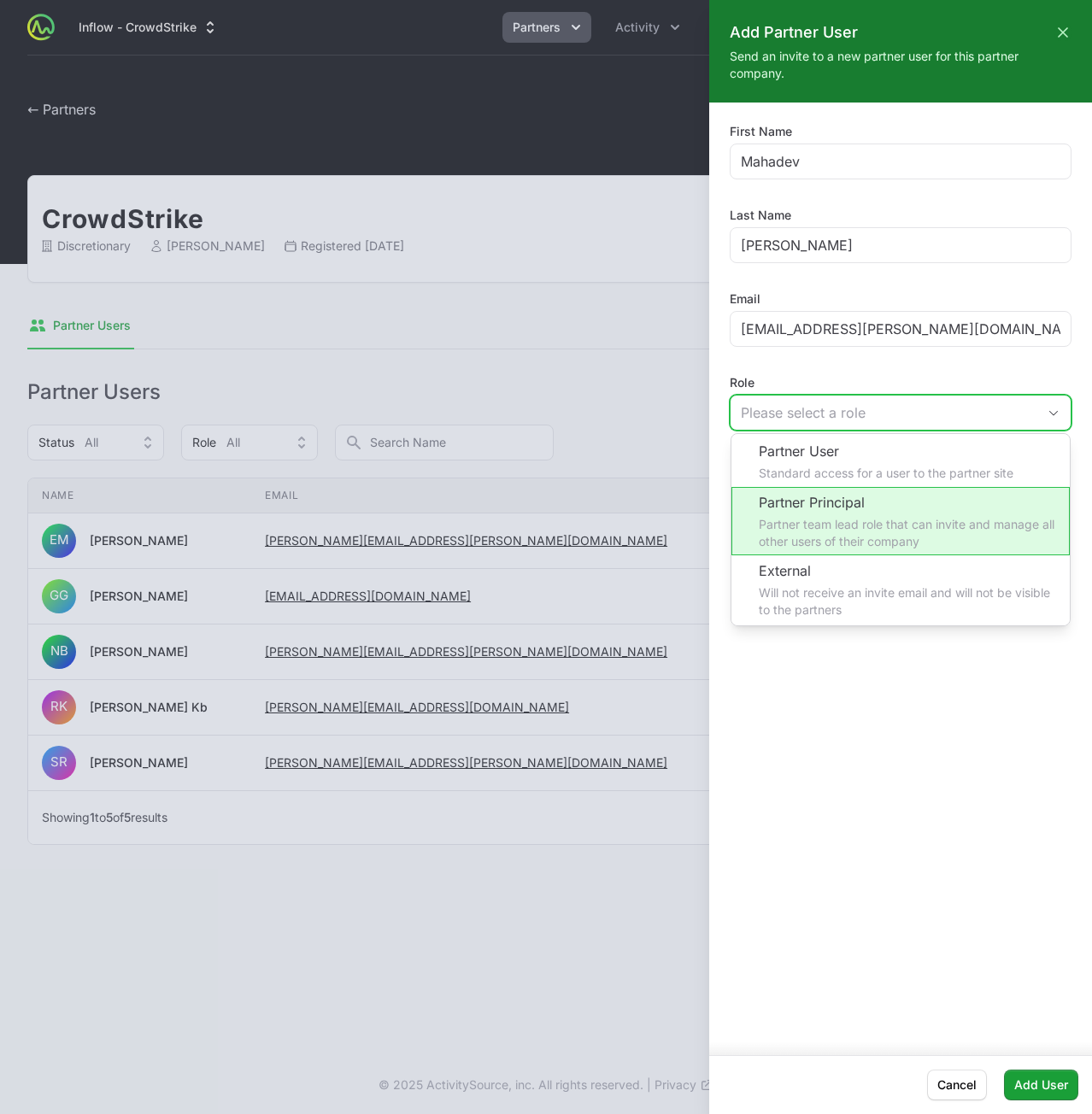
click at [849, 498] on li "Partner Principal Partner team lead role that can invite and manage all other u…" at bounding box center [900, 521] width 338 height 68
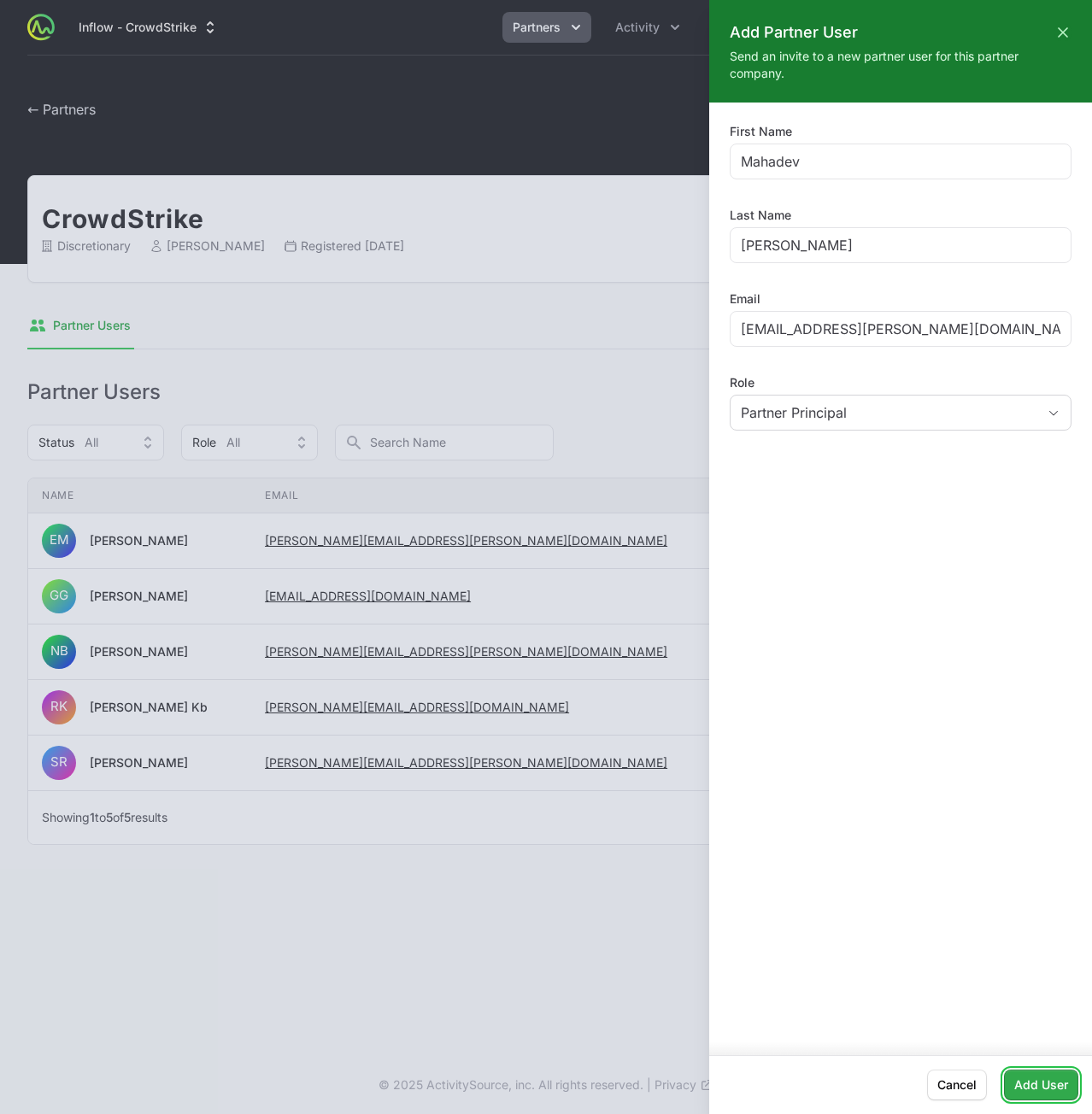
click at [1058, 1091] on span "Add User" at bounding box center [1041, 1085] width 54 height 20
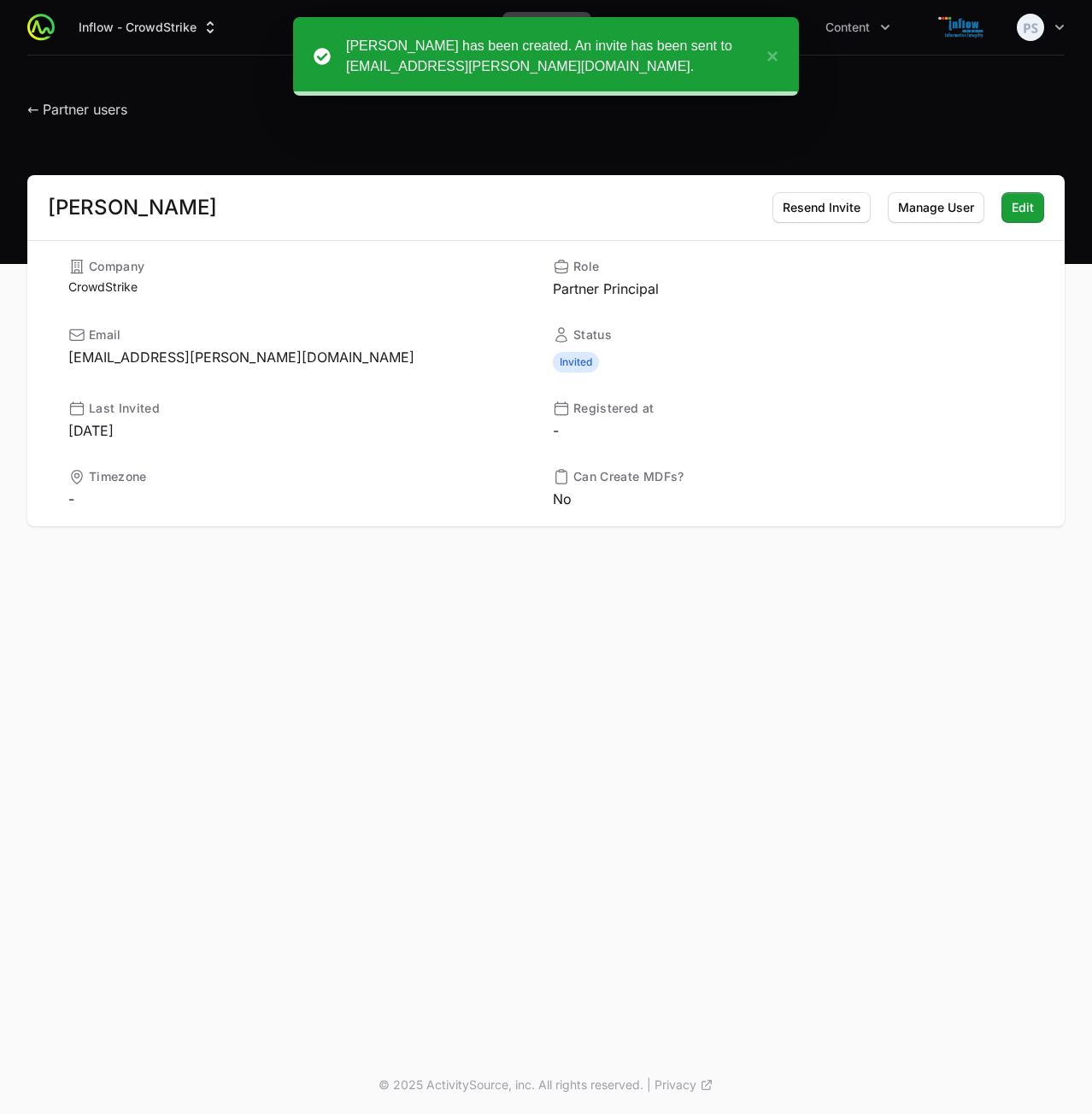
drag, startPoint x: 80, startPoint y: 85, endPoint x: 77, endPoint y: 95, distance: 10.4
click at [80, 86] on header "← Partner users" at bounding box center [546, 106] width 1092 height 99
click at [75, 101] on span "← Partner users" at bounding box center [77, 109] width 100 height 17
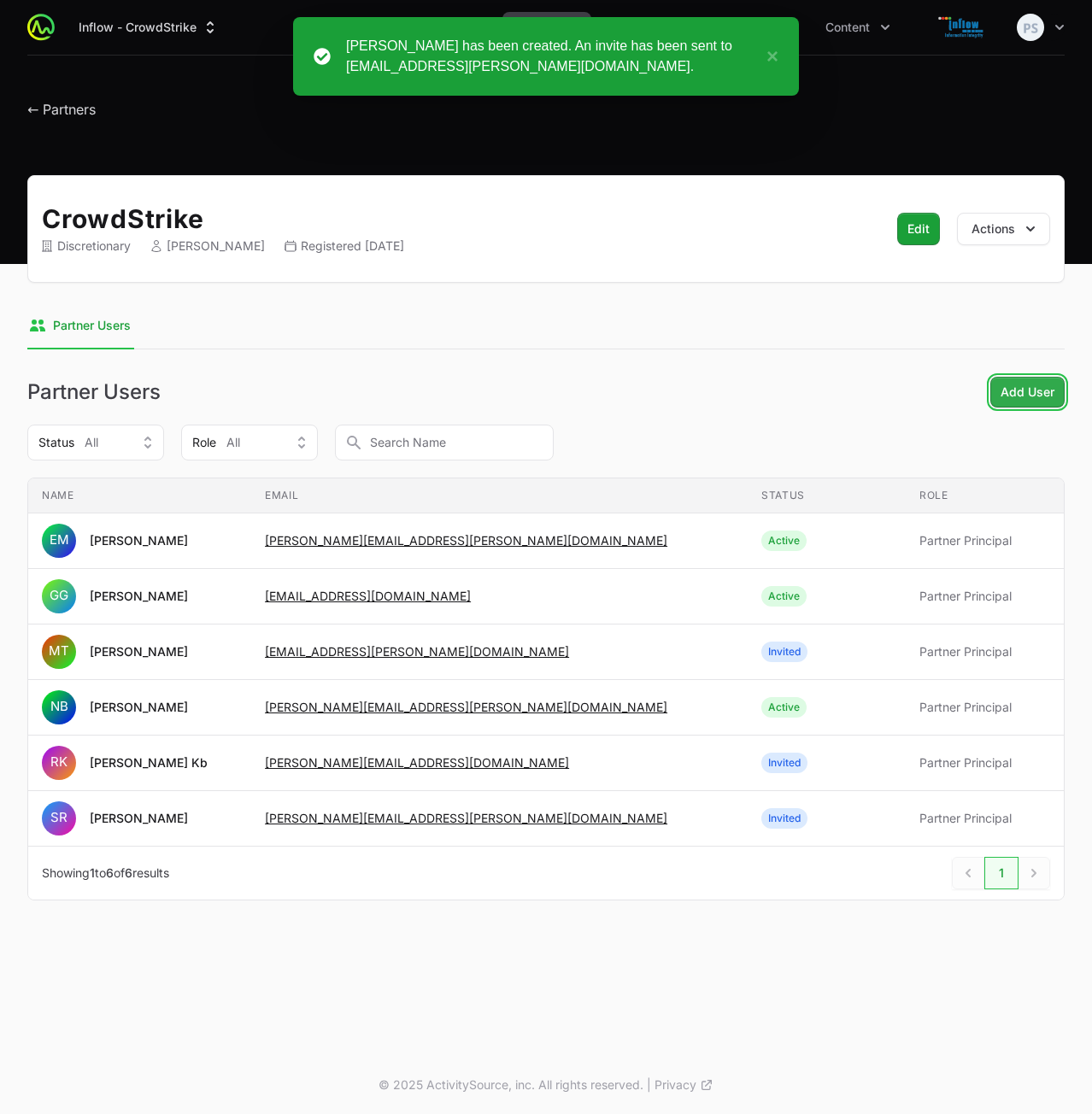
click at [1029, 399] on span "Add User" at bounding box center [1027, 391] width 54 height 20
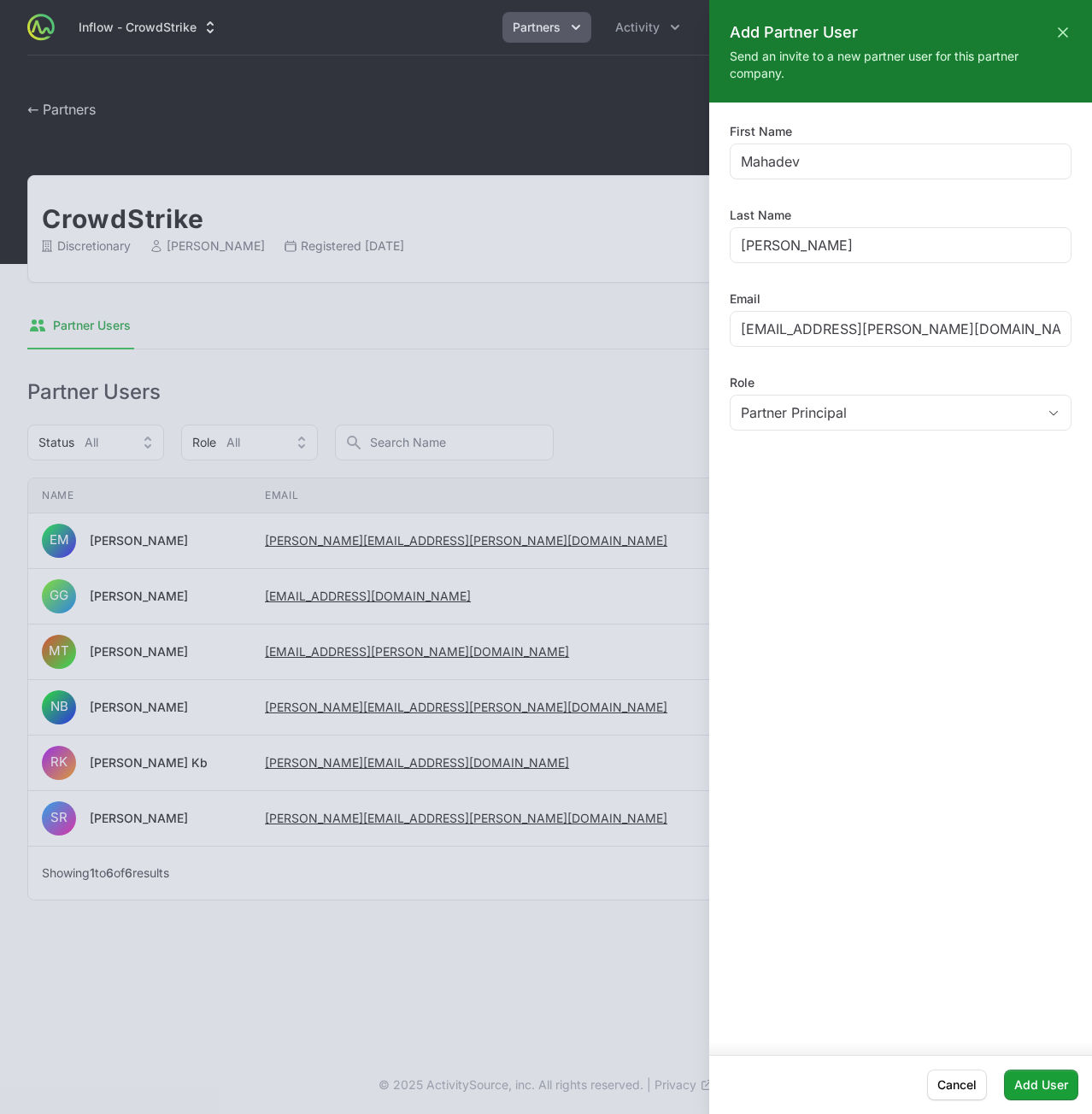
click at [524, 305] on div at bounding box center [546, 557] width 1092 height 1114
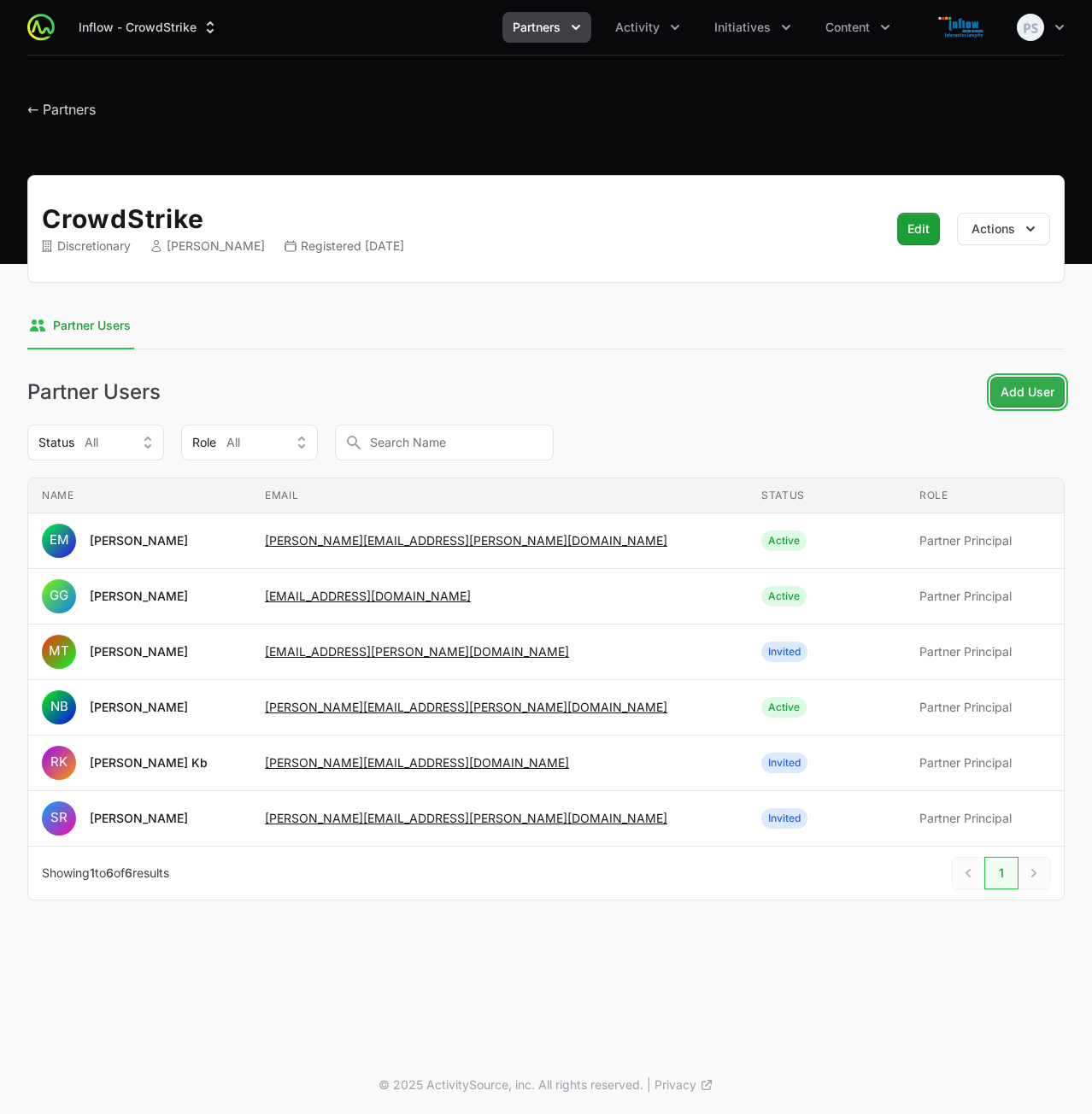
click at [1020, 387] on span "Add User" at bounding box center [1027, 391] width 54 height 20
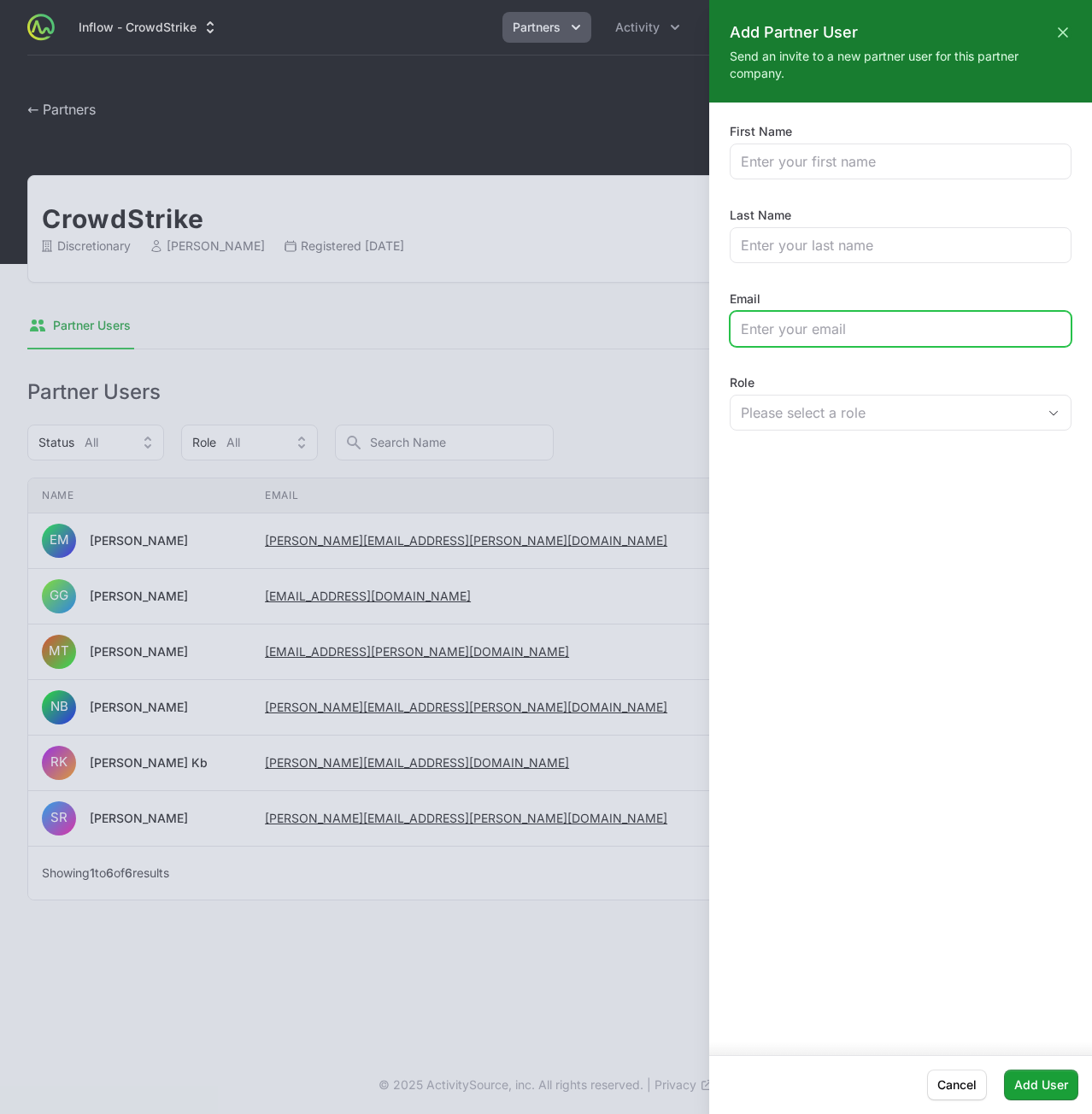
click at [795, 334] on input "Email" at bounding box center [901, 328] width 320 height 20
paste input "[PERSON_NAME][EMAIL_ADDRESS][PERSON_NAME][DOMAIN_NAME]"
type input "[PERSON_NAME][EMAIL_ADDRESS][PERSON_NAME][DOMAIN_NAME]"
click at [866, 429] on div "Role Please select a role" at bounding box center [900, 405] width 342 height 61
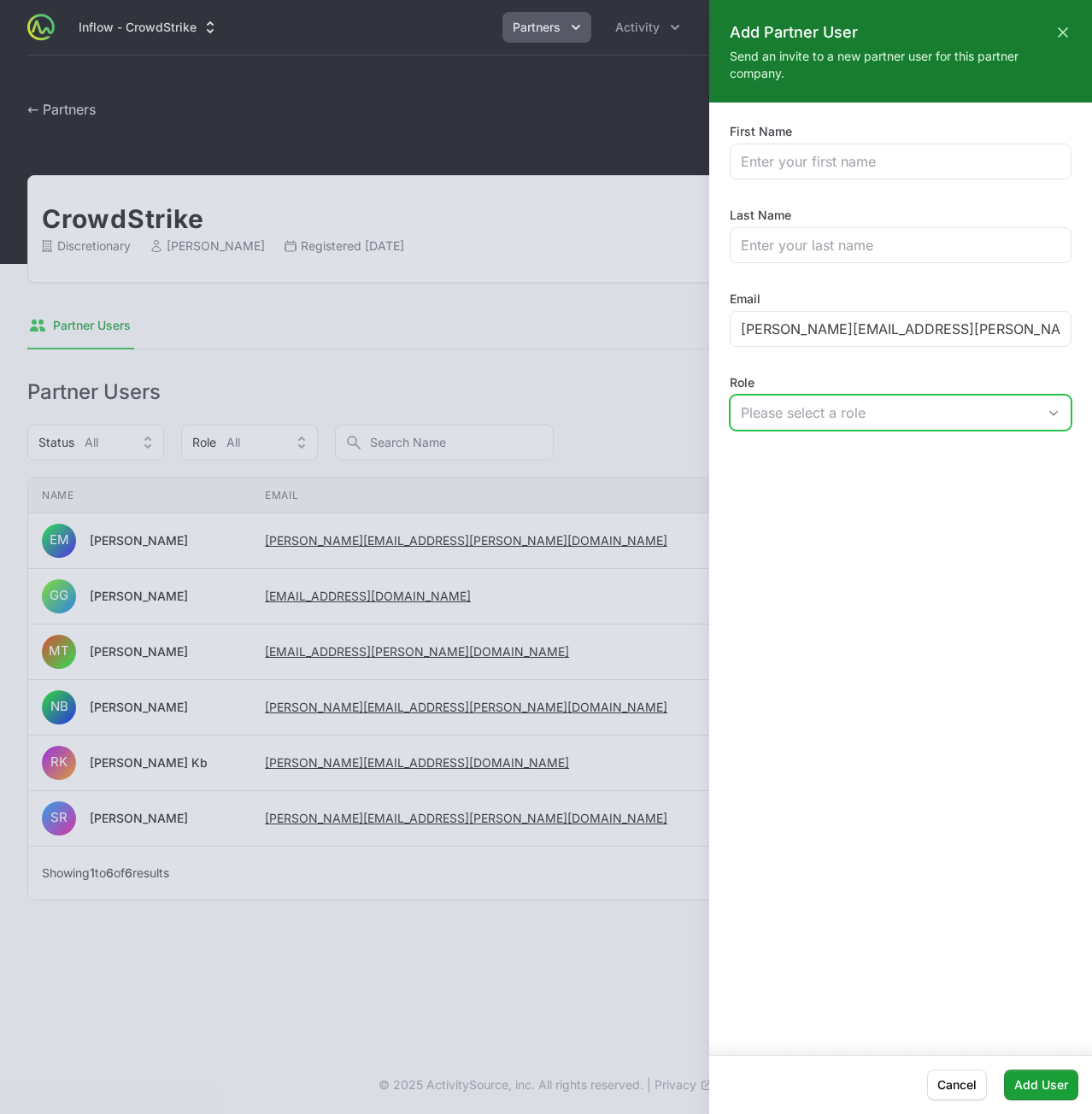
click at [873, 416] on div "Please select a role" at bounding box center [889, 412] width 296 height 20
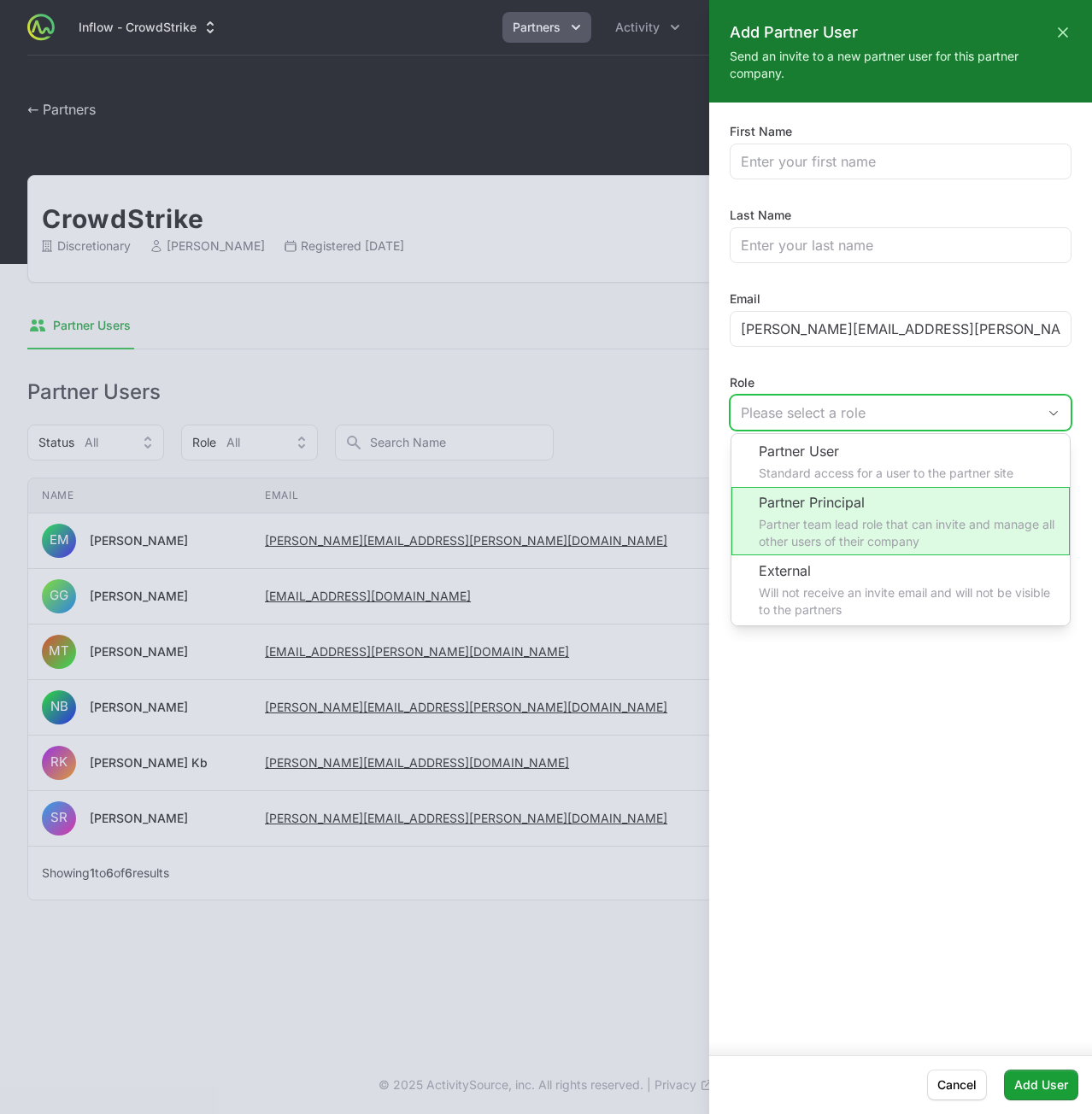
click at [846, 510] on li "Partner Principal Partner team lead role that can invite and manage all other u…" at bounding box center [900, 521] width 338 height 68
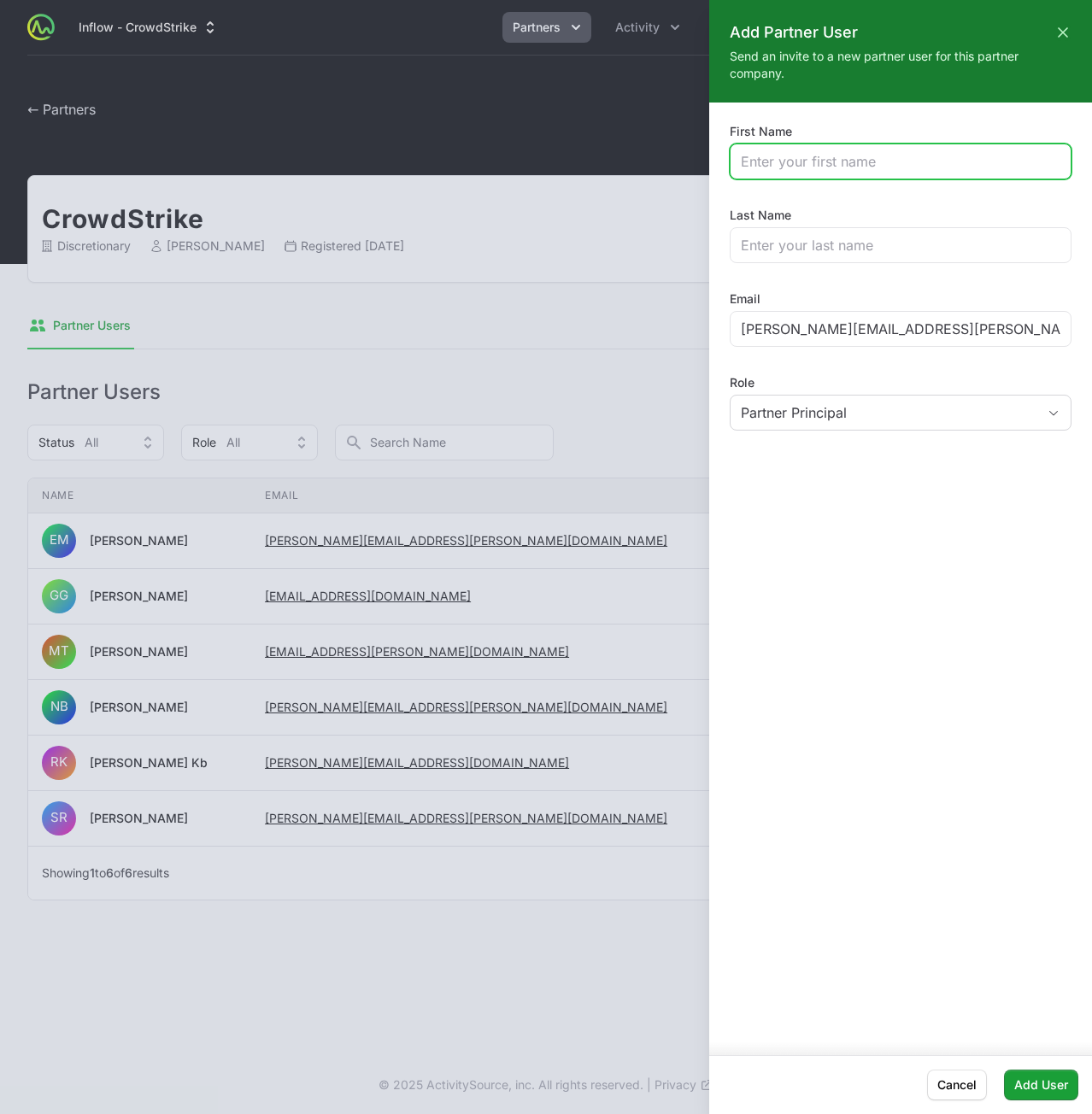
click at [856, 162] on input "First Name" at bounding box center [901, 161] width 320 height 20
paste input "[PERSON_NAME]"
type input "[PERSON_NAME]"
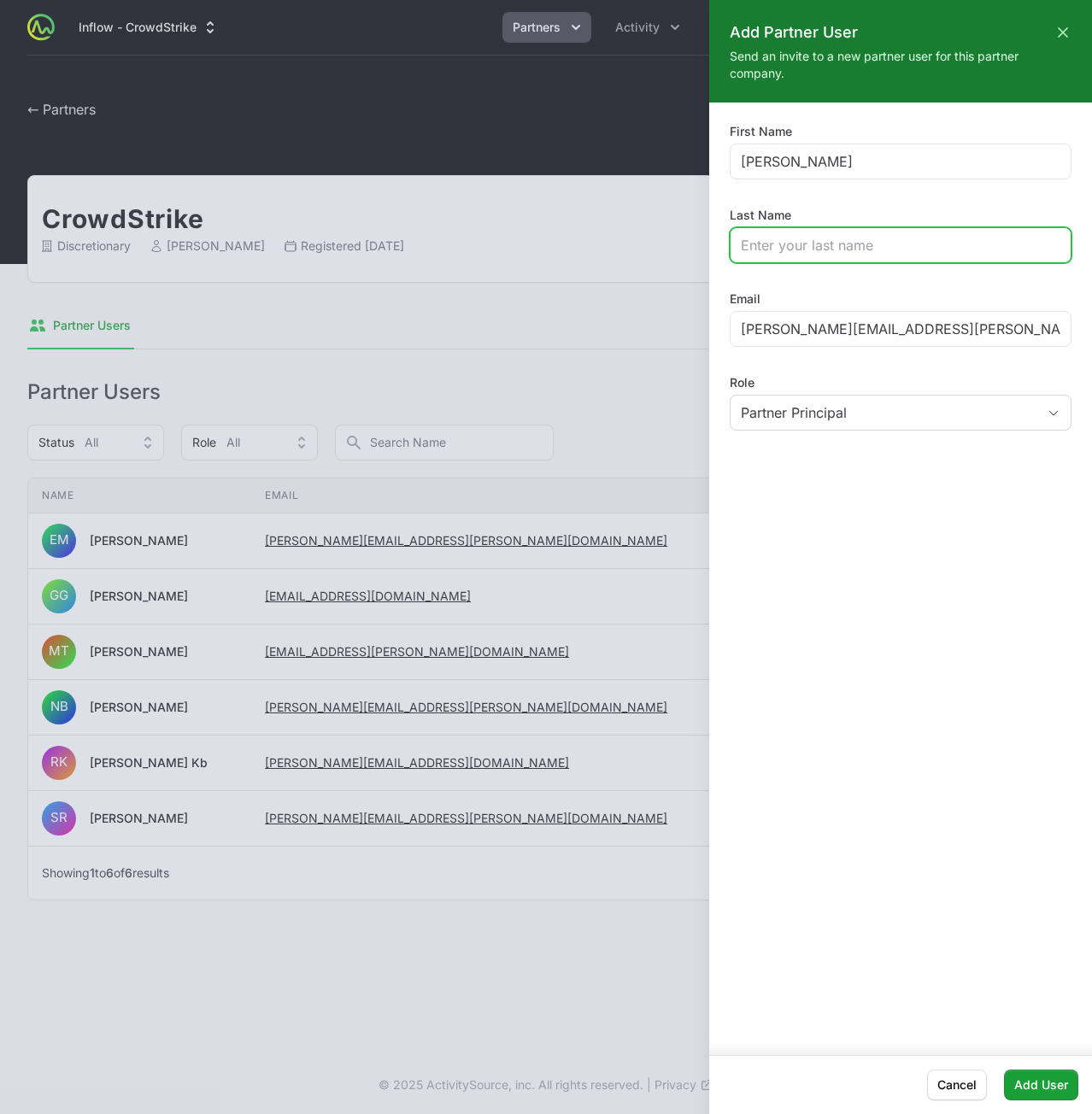
click at [811, 247] on input "Last Name" at bounding box center [901, 245] width 320 height 20
paste input "[PERSON_NAME]"
type input "[PERSON_NAME]"
click at [882, 790] on div "First Name [PERSON_NAME] Last Name [PERSON_NAME] Email [PERSON_NAME][EMAIL_ADDR…" at bounding box center [900, 573] width 383 height 939
click at [1029, 1083] on span "Add User" at bounding box center [1041, 1085] width 54 height 20
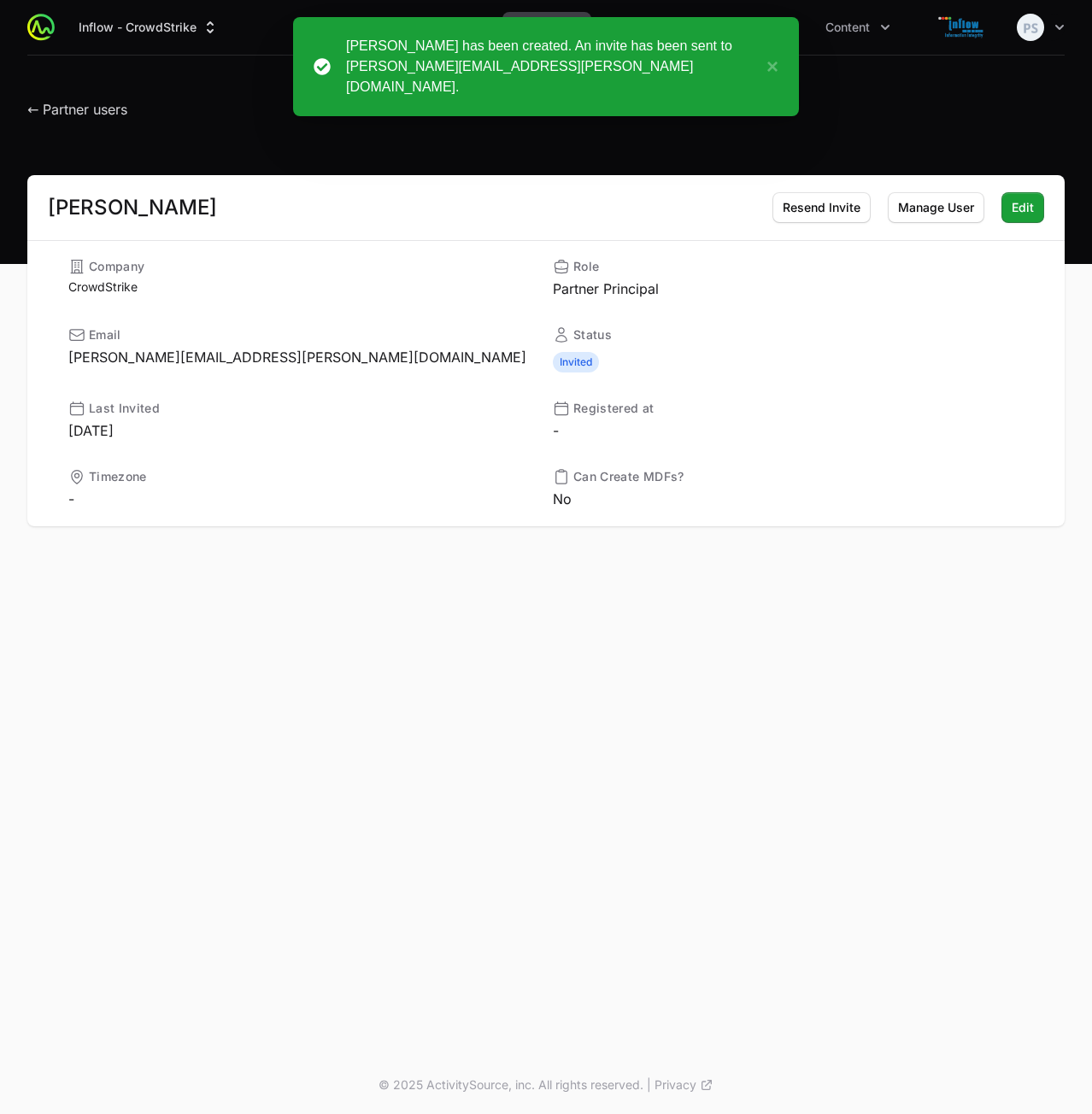
click at [507, 560] on div "[PERSON_NAME] Resend Invite Resend Invite Manage User Manage User Edit Edit Com…" at bounding box center [546, 371] width 1092 height 392
click at [85, 108] on span "← Partner users" at bounding box center [77, 109] width 100 height 17
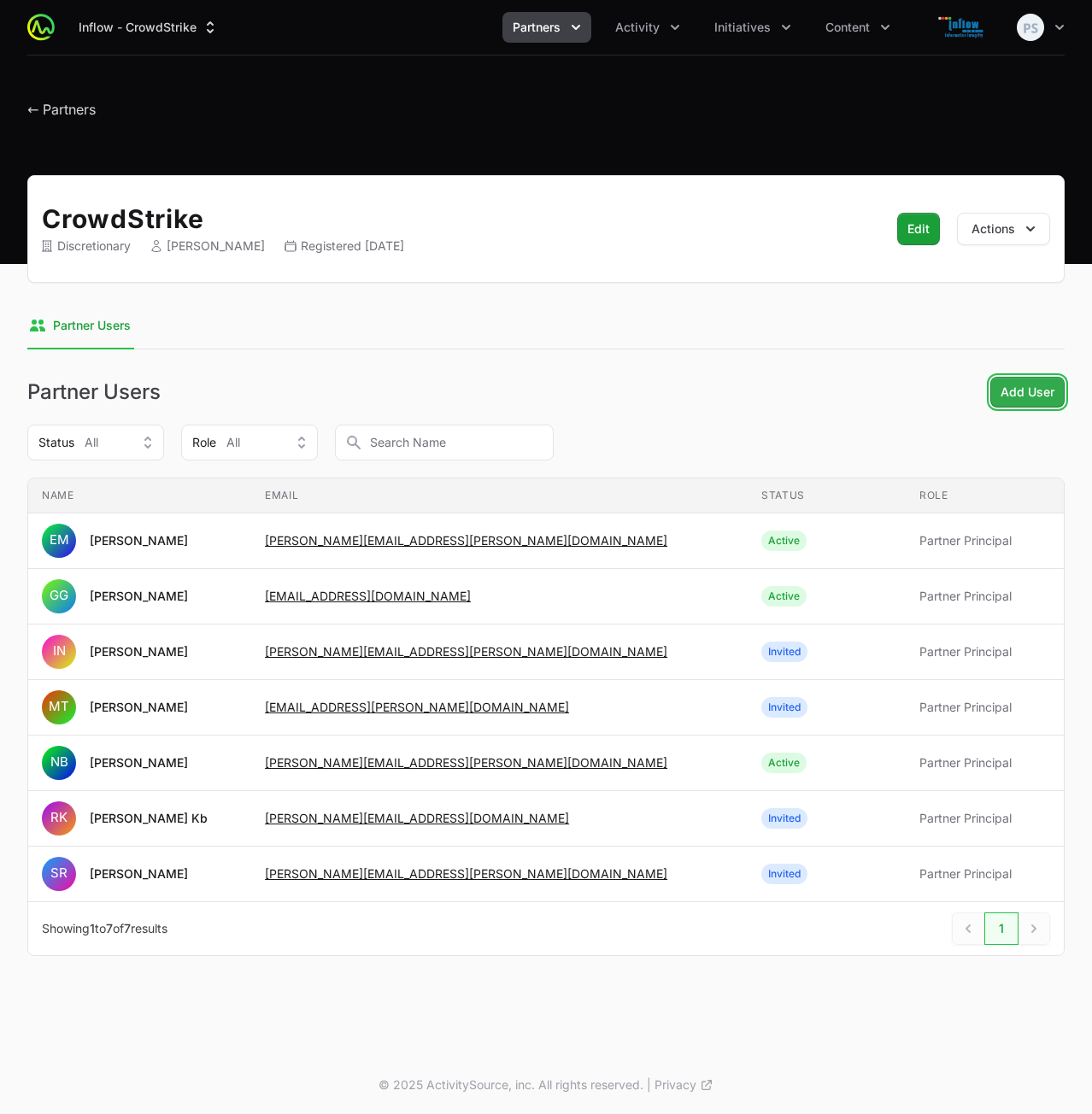
click at [1047, 398] on span "Add User" at bounding box center [1027, 391] width 54 height 20
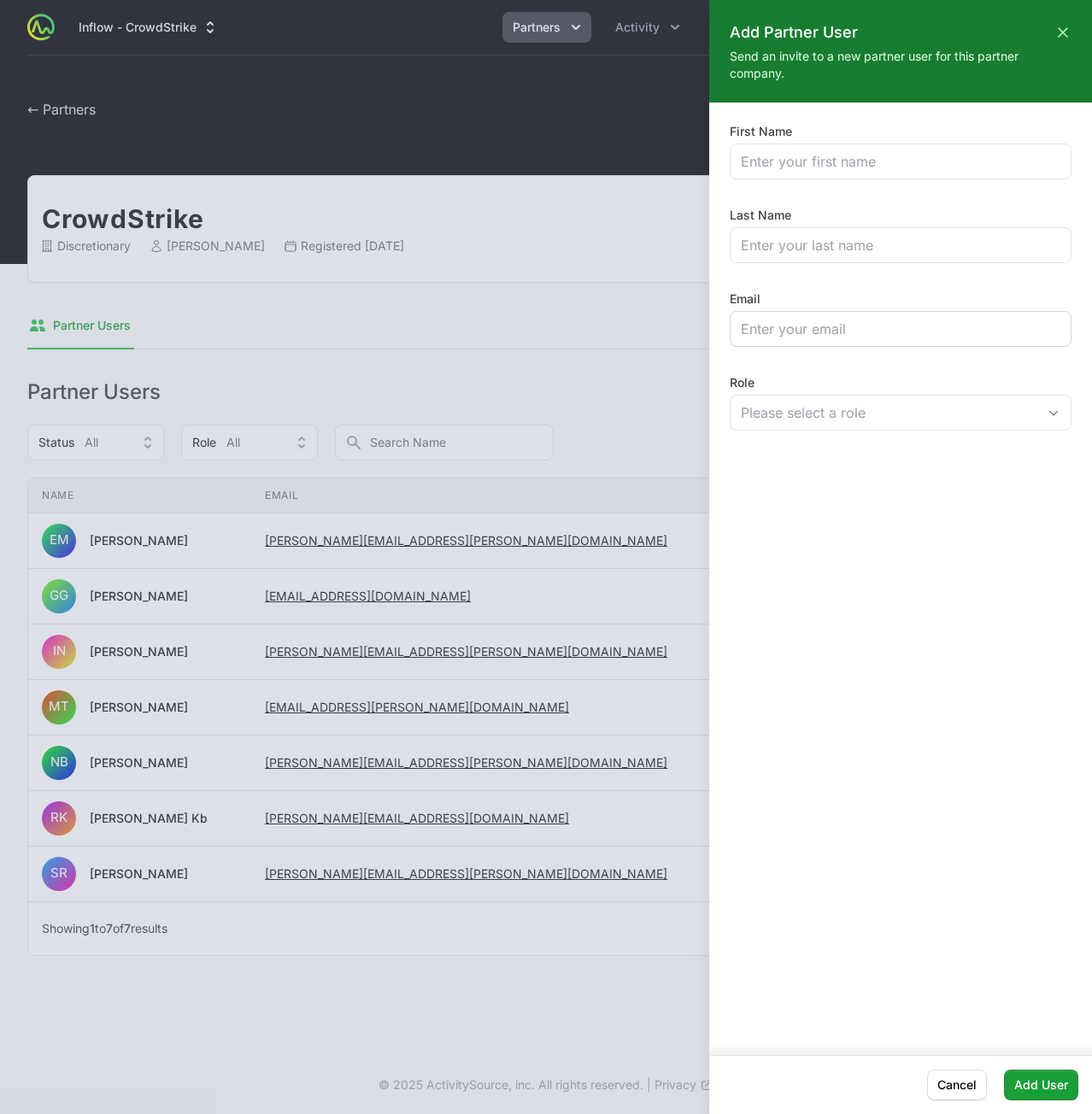
click at [826, 312] on div at bounding box center [900, 328] width 342 height 36
click at [785, 327] on input "Email" at bounding box center [901, 328] width 320 height 20
paste input "[PERSON_NAME][EMAIL_ADDRESS][PERSON_NAME][DOMAIN_NAME]"
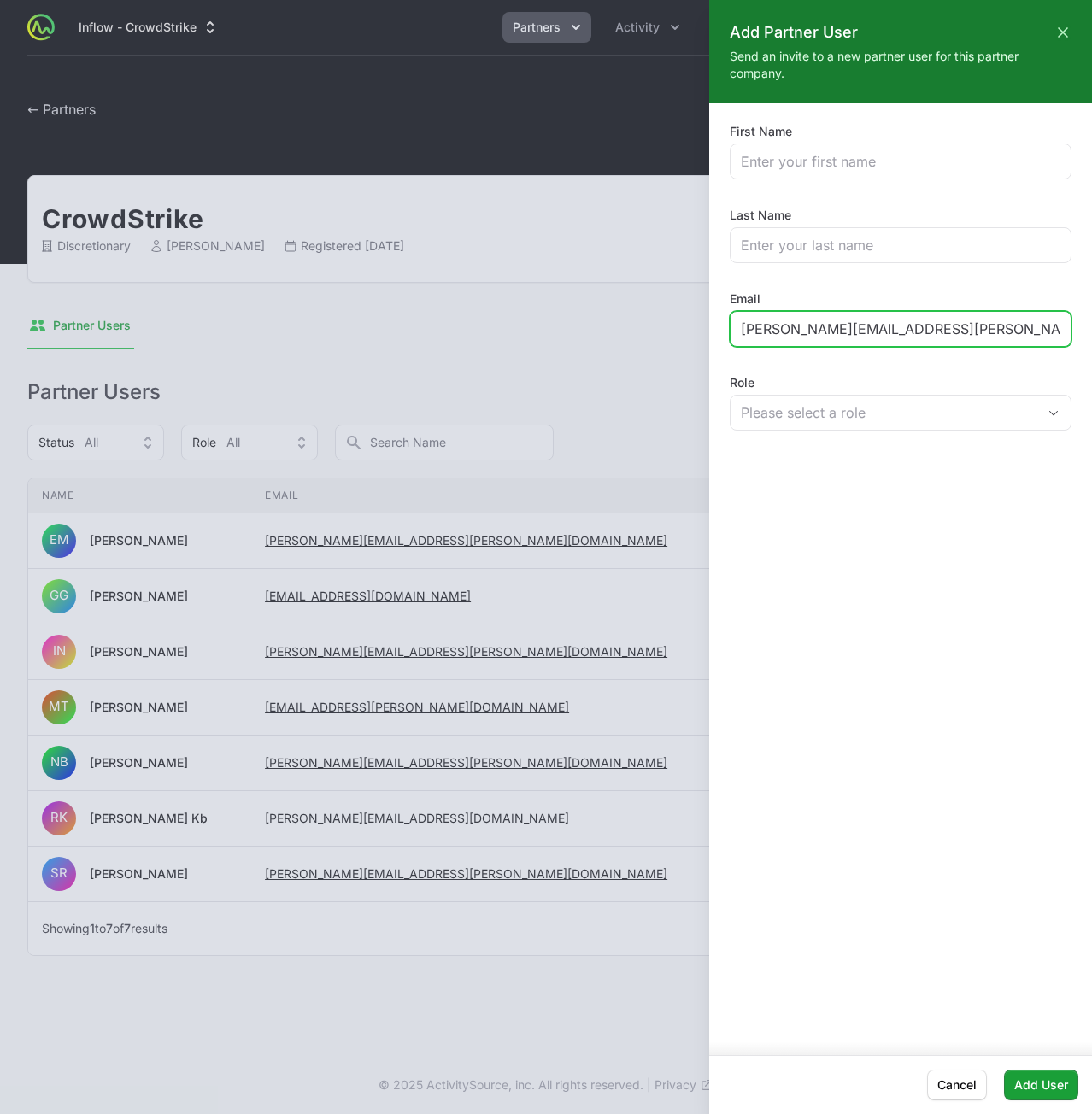
type input "[PERSON_NAME][EMAIL_ADDRESS][PERSON_NAME][DOMAIN_NAME]"
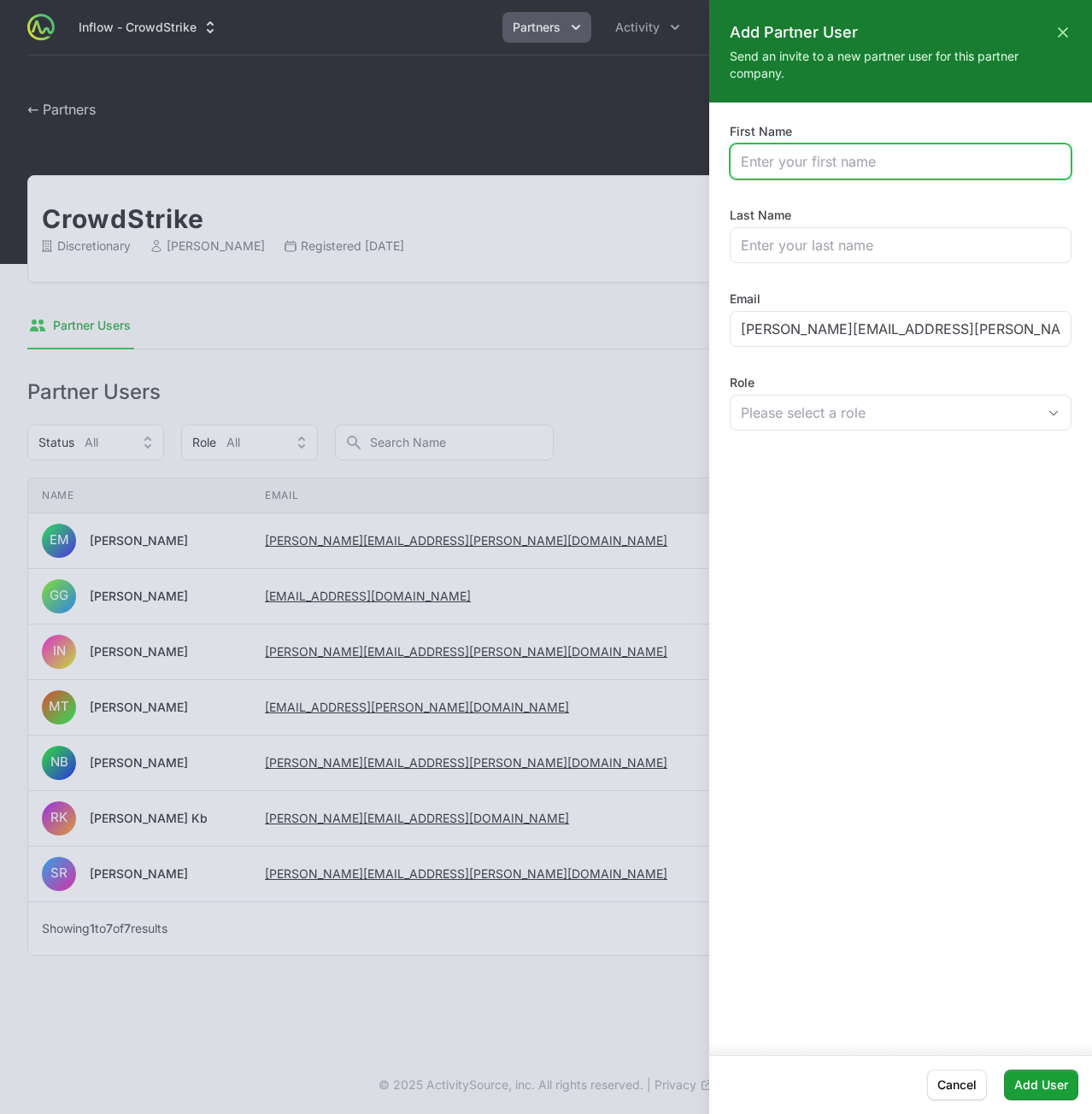
drag, startPoint x: 882, startPoint y: 153, endPoint x: 879, endPoint y: 162, distance: 9.5
click at [881, 154] on input "First Name" at bounding box center [901, 161] width 320 height 20
paste input "Shyamsundar"
type input "Shyamsundar"
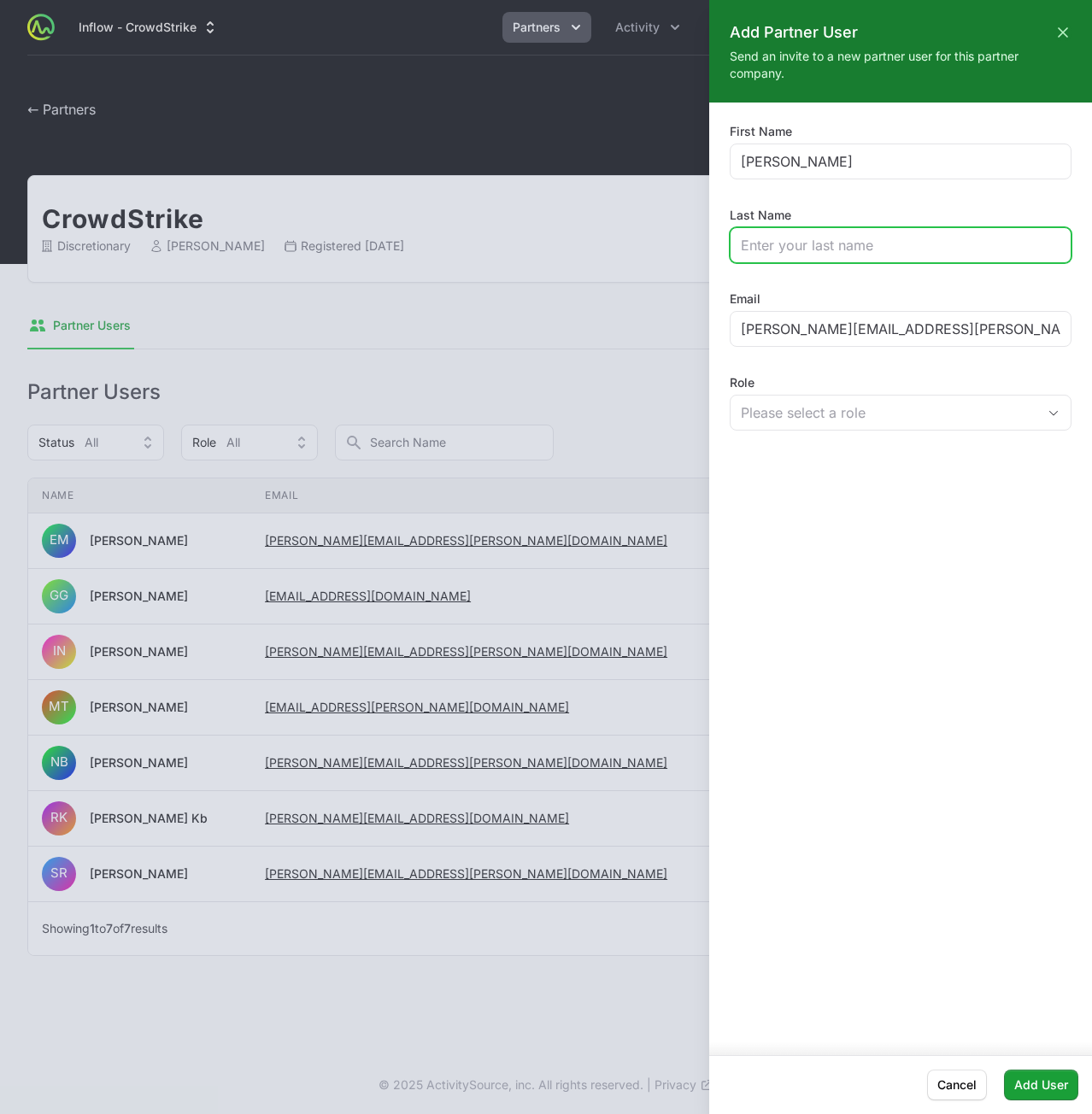
click at [846, 249] on input "Last Name" at bounding box center [901, 245] width 320 height 20
paste input "Srinivasan"
type input "Srinivasan"
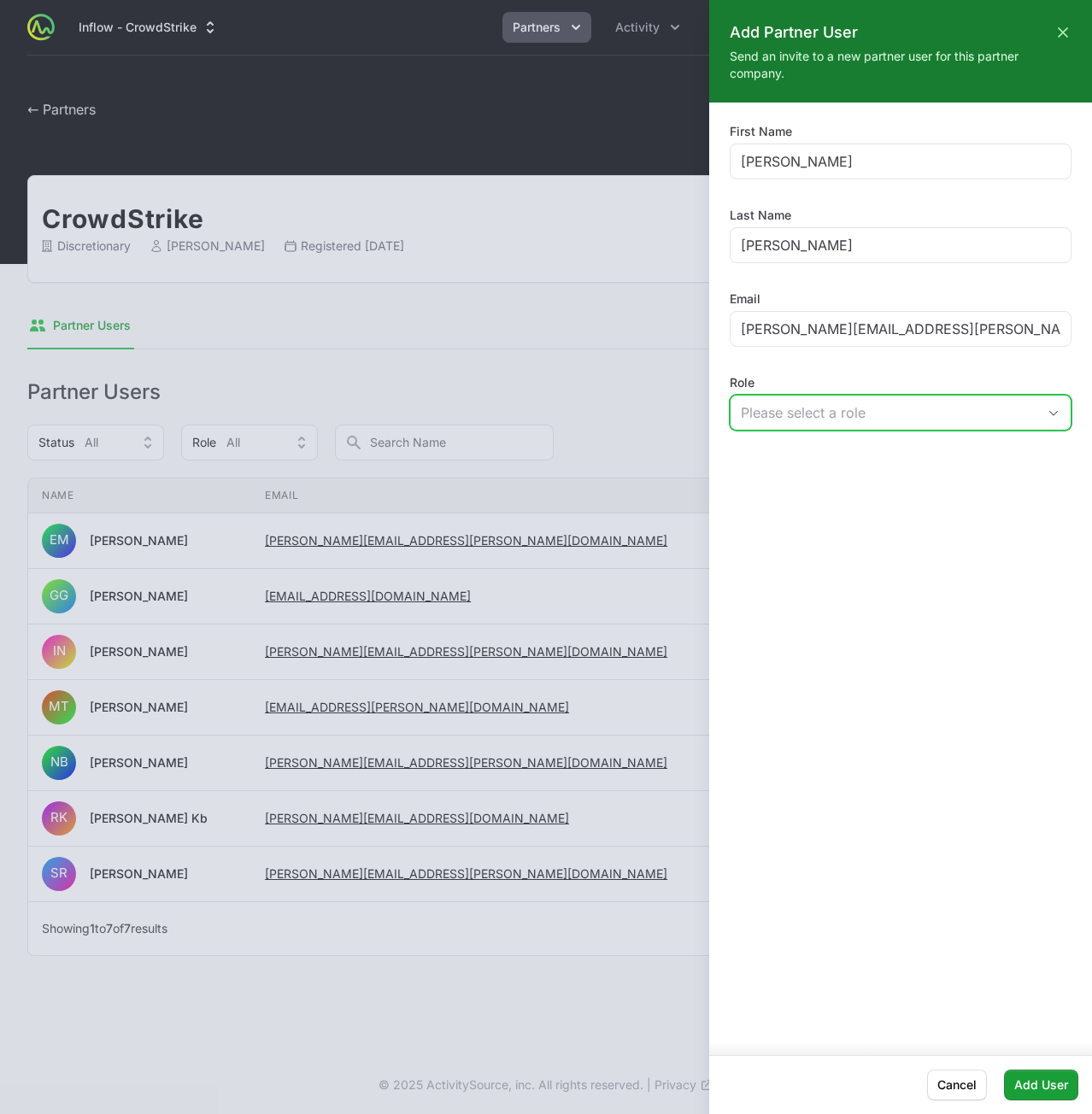
click at [1014, 420] on div "Please select a role" at bounding box center [889, 412] width 296 height 20
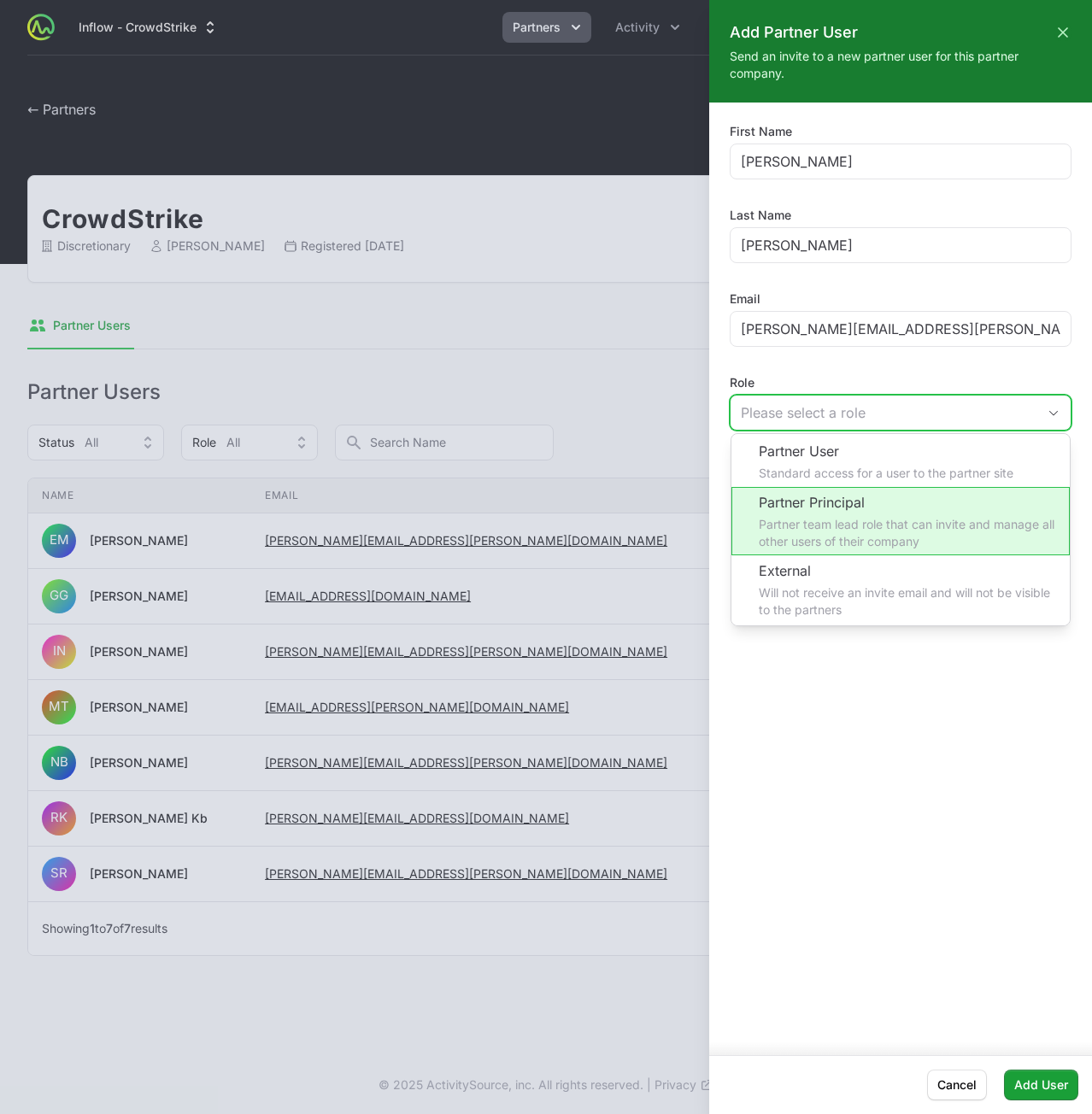
click at [931, 495] on li "Partner Principal Partner team lead role that can invite and manage all other u…" at bounding box center [900, 521] width 338 height 68
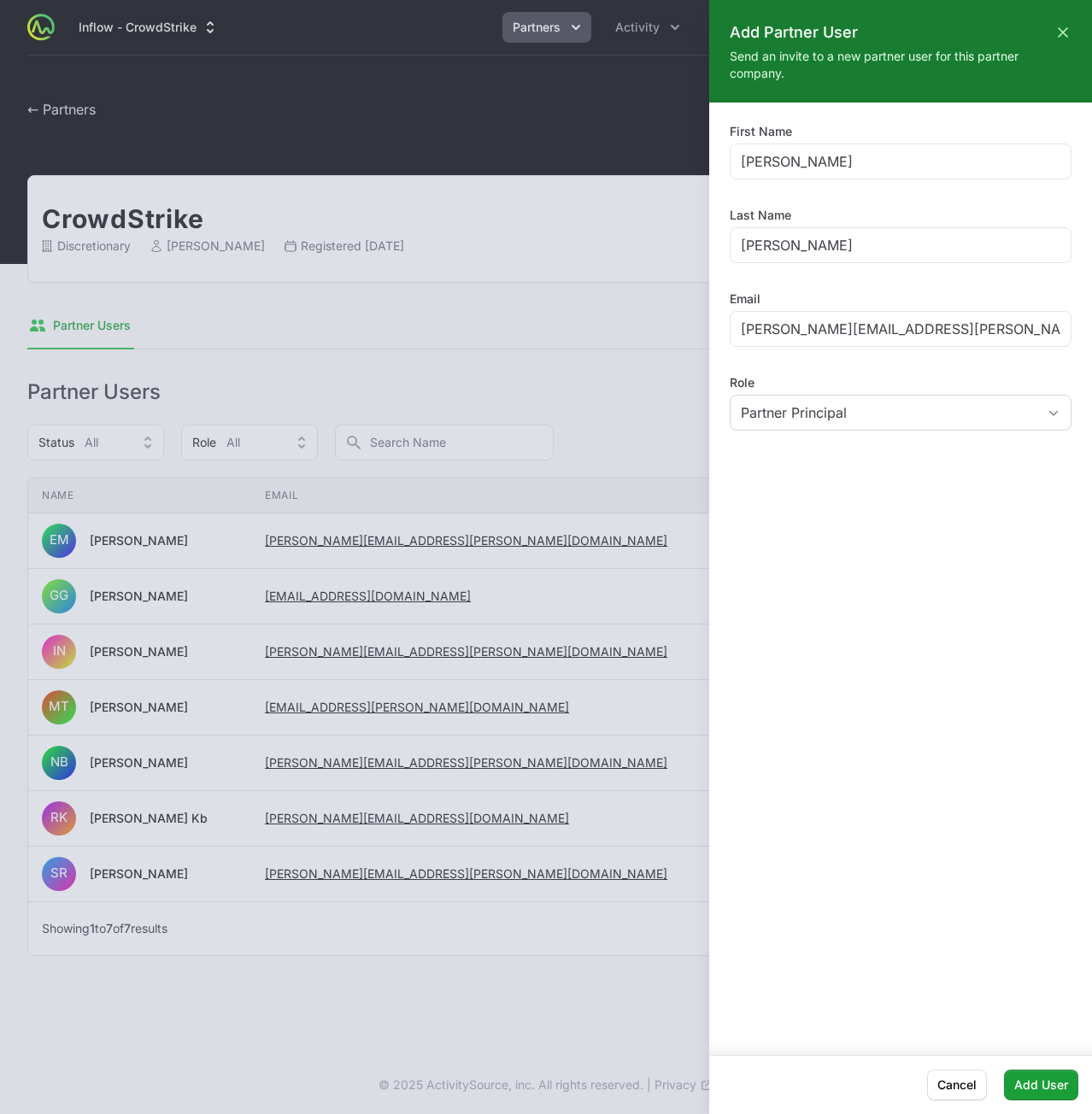
drag, startPoint x: 900, startPoint y: 769, endPoint x: 994, endPoint y: 989, distance: 239.2
click at [899, 770] on div "First Name Shyamsundar Last Name Srinivasan Email shyamsundar.srinivasan@crowds…" at bounding box center [900, 573] width 383 height 939
click at [1041, 1086] on span "Add User" at bounding box center [1041, 1085] width 54 height 20
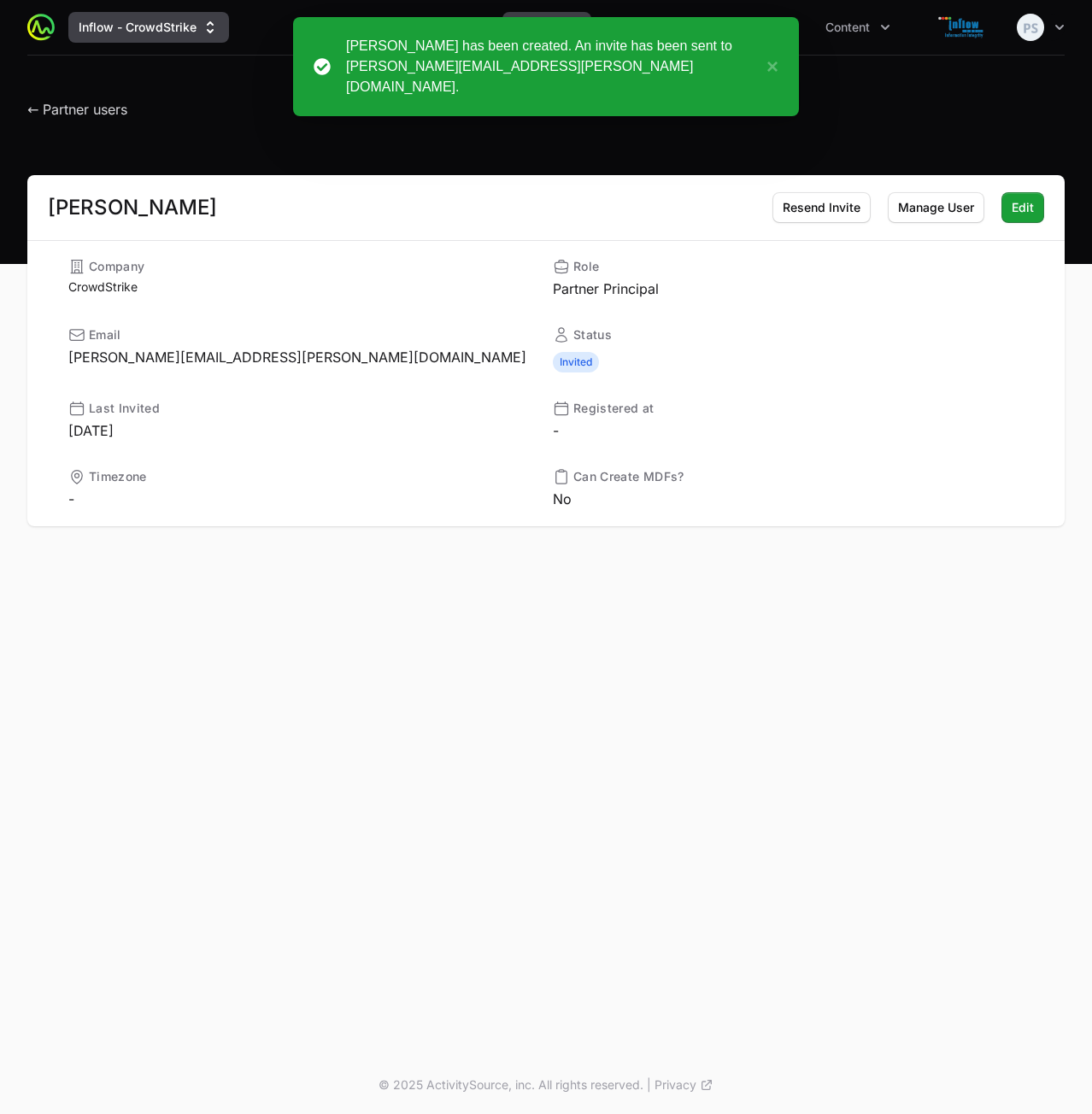
drag, startPoint x: 184, startPoint y: 134, endPoint x: 136, endPoint y: 35, distance: 110.0
click at [184, 134] on header "← Partner users" at bounding box center [546, 106] width 1092 height 99
click at [107, 90] on h1 "← Partner users" at bounding box center [77, 105] width 100 height 31
click at [79, 119] on h1 "← Partner users" at bounding box center [77, 105] width 100 height 31
click at [100, 97] on h1 "← Partner users" at bounding box center [77, 105] width 100 height 31
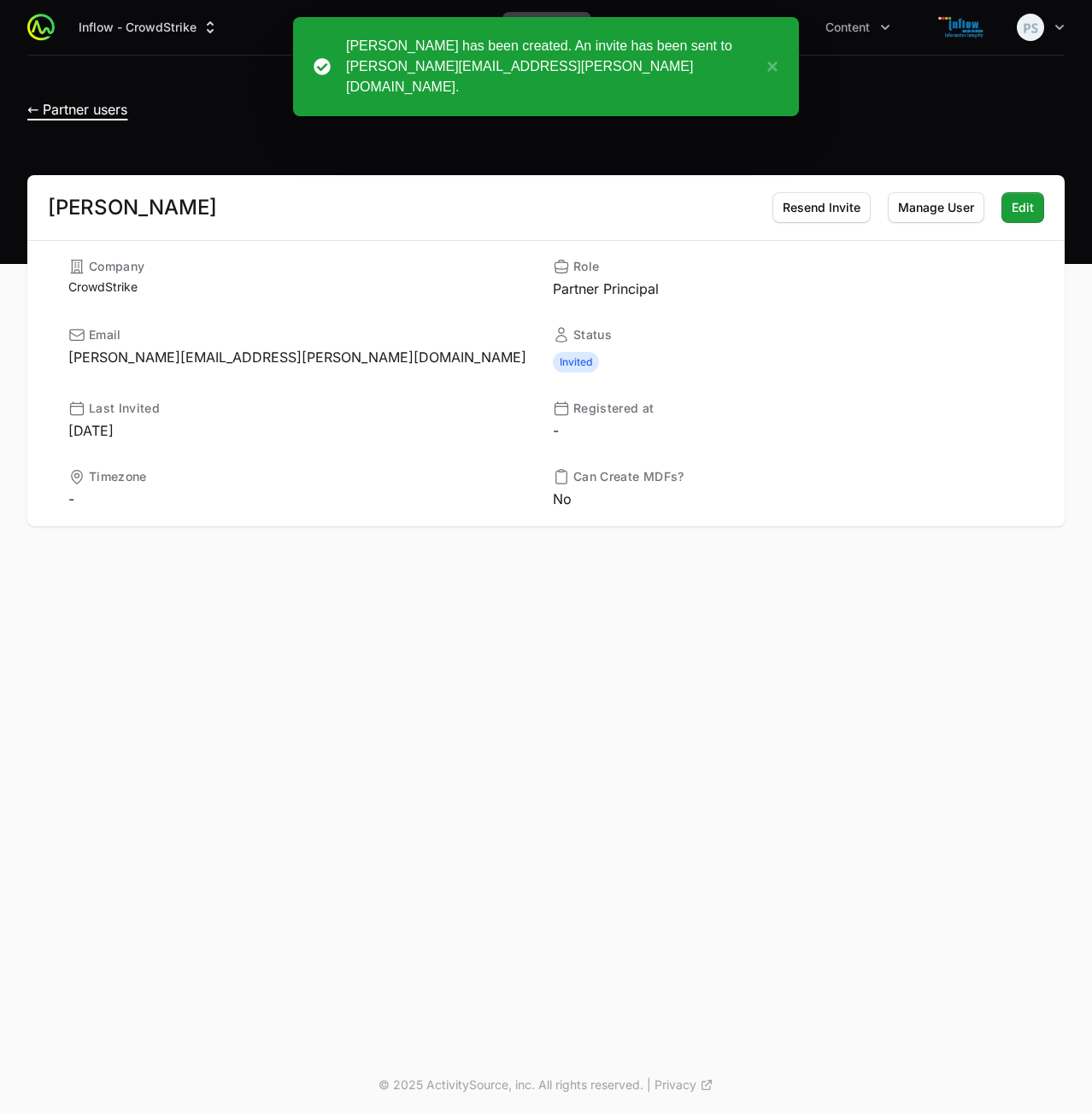
click at [96, 107] on span "← Partner users" at bounding box center [77, 109] width 100 height 17
